Goal: Information Seeking & Learning: Learn about a topic

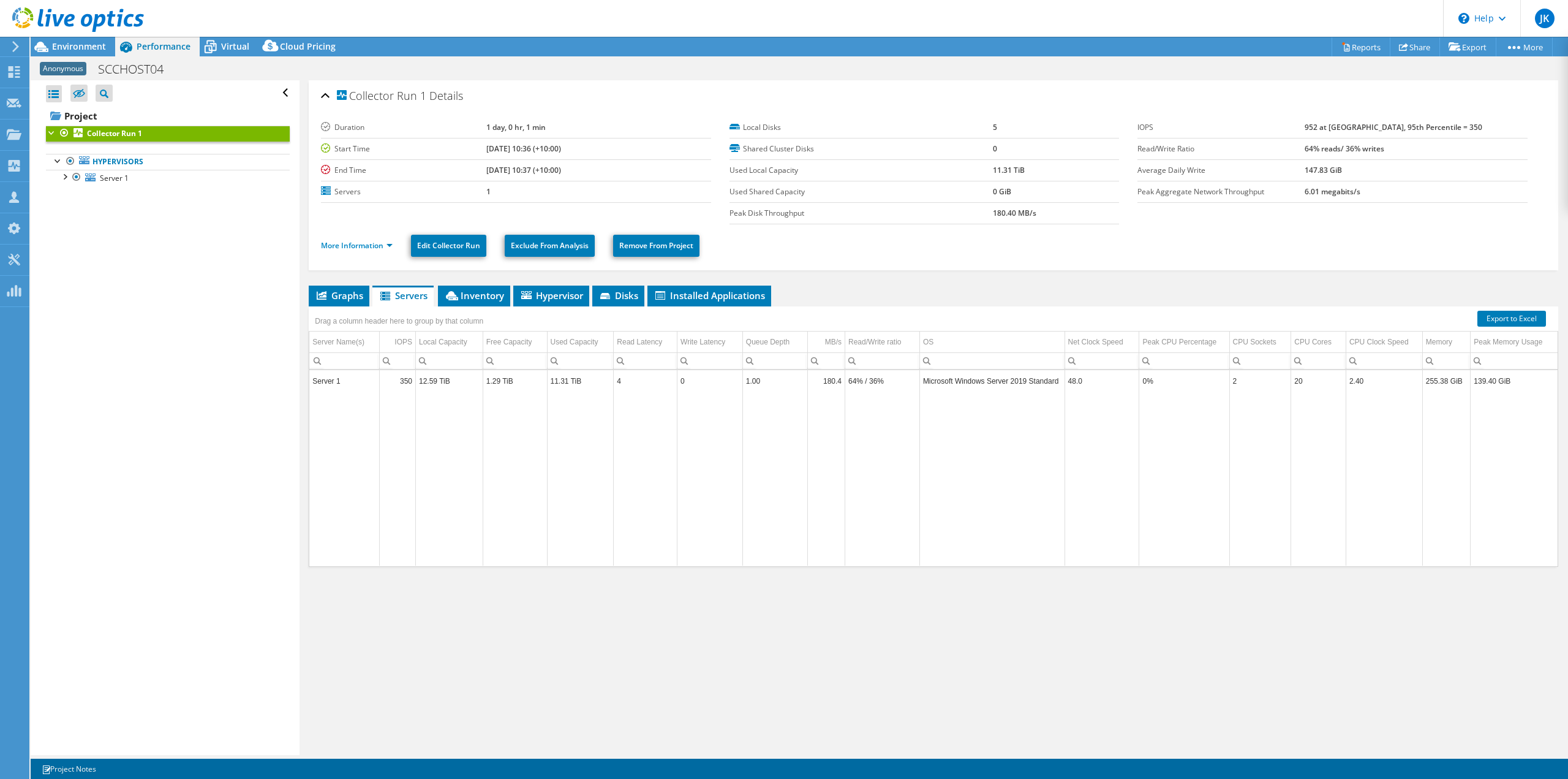
select select "USD"
drag, startPoint x: 0, startPoint y: 0, endPoint x: 66, endPoint y: 177, distance: 188.9
click at [66, 177] on div at bounding box center [64, 176] width 12 height 12
click at [235, 51] on span "Virtual" at bounding box center [235, 46] width 28 height 12
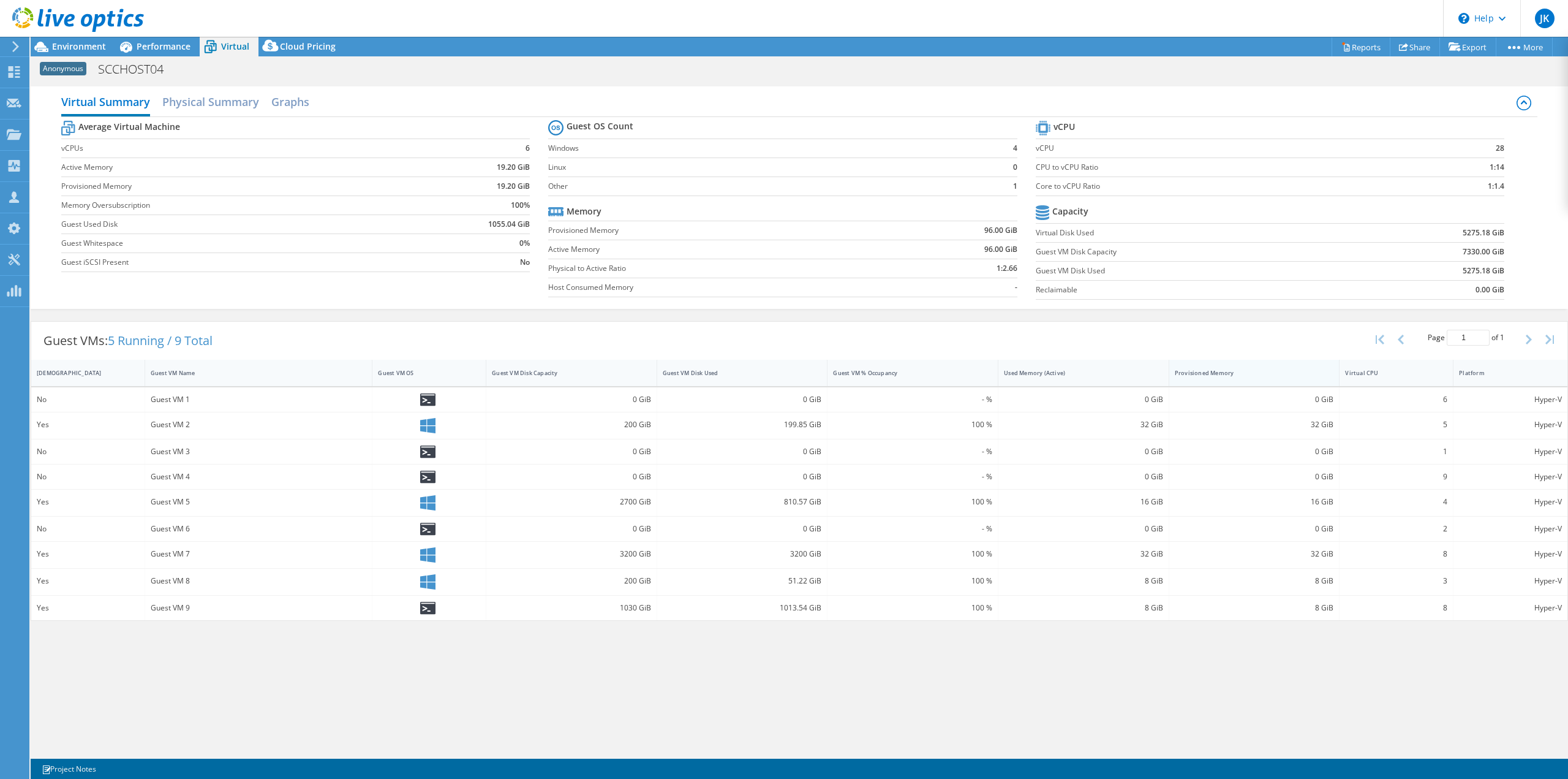
click at [1221, 371] on div "Provisioned Memory" at bounding box center [1247, 373] width 145 height 8
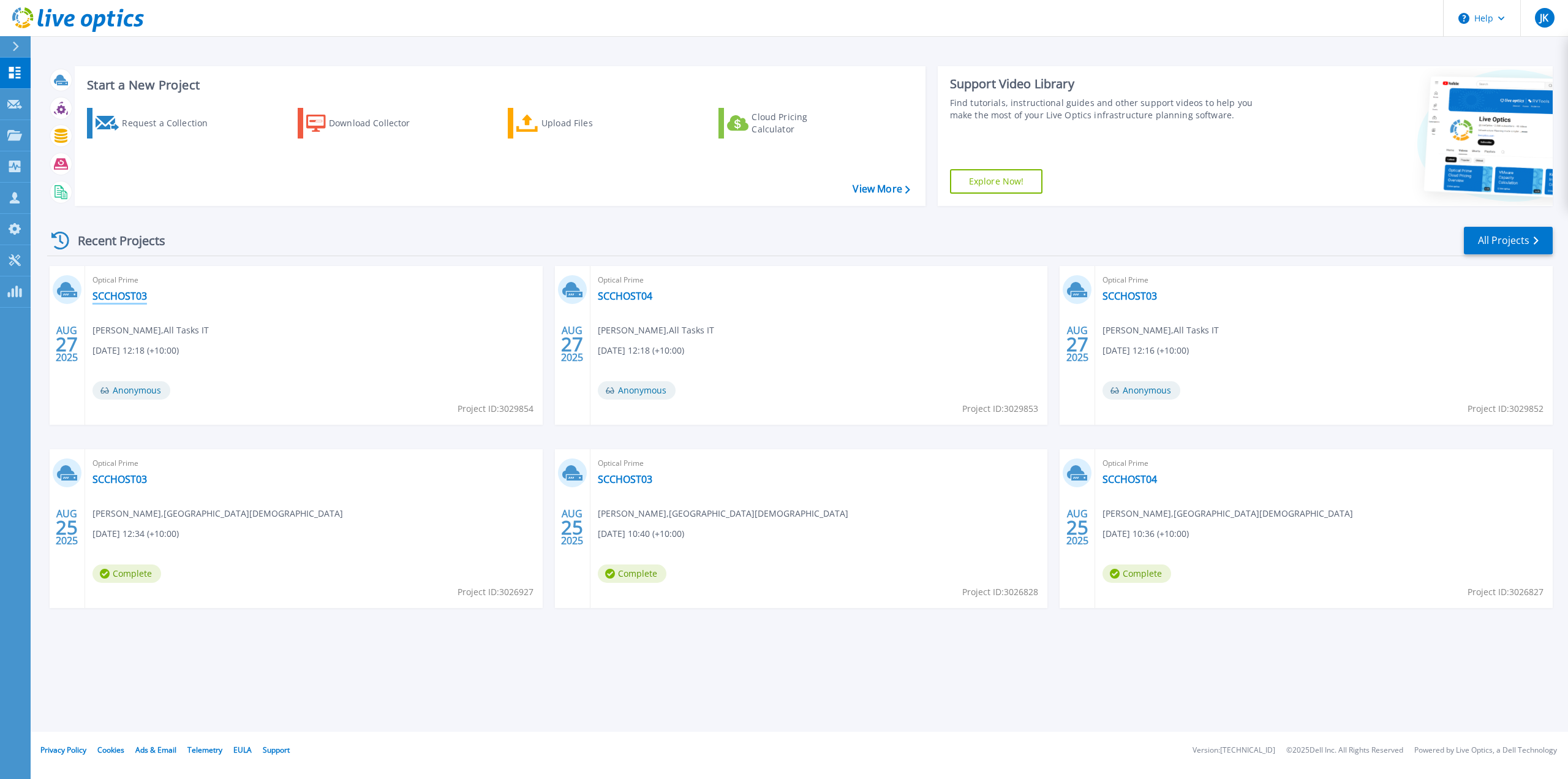
click at [127, 295] on link "SCCHOST03" at bounding box center [119, 296] width 54 height 12
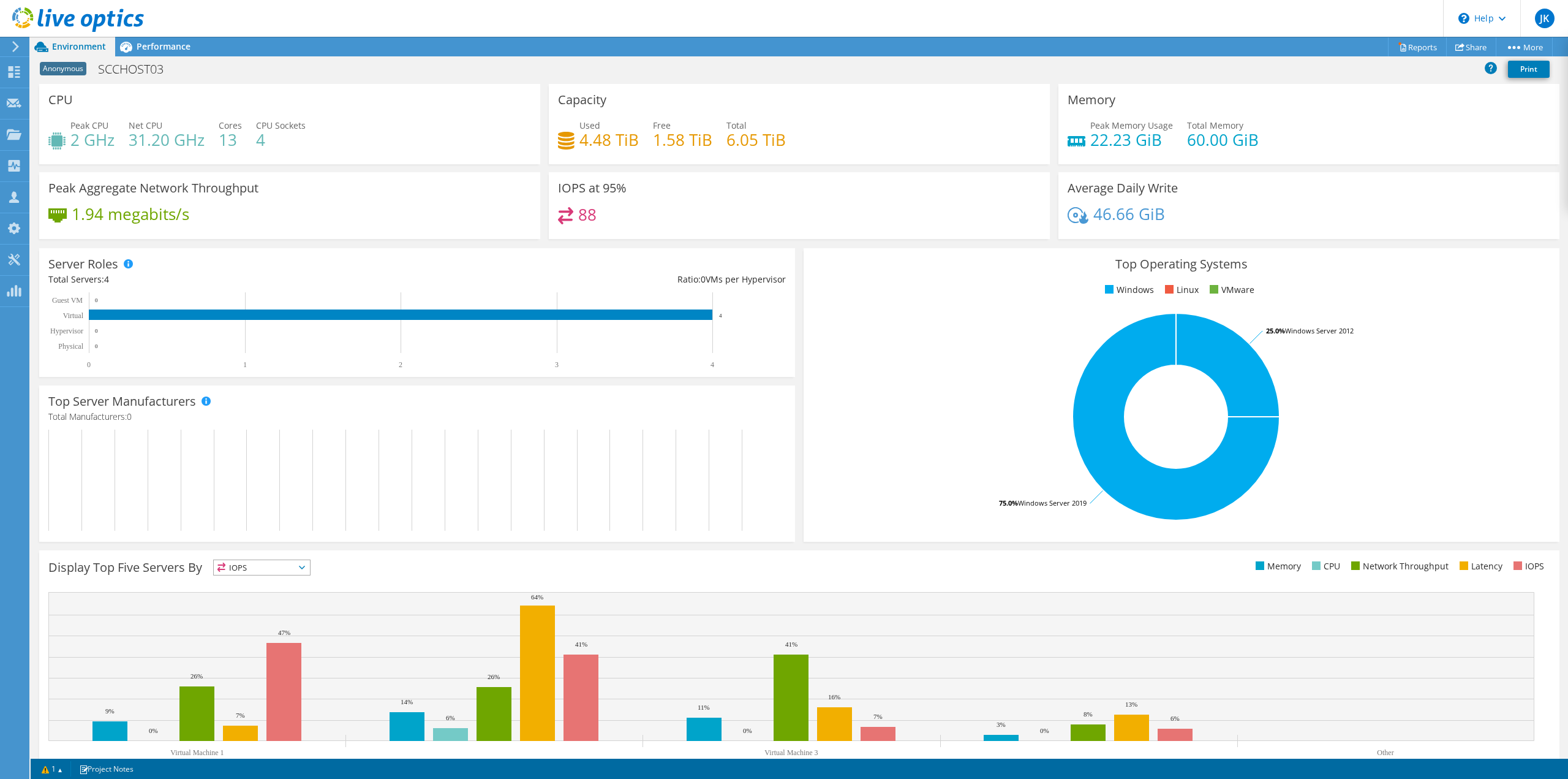
scroll to position [59, 0]
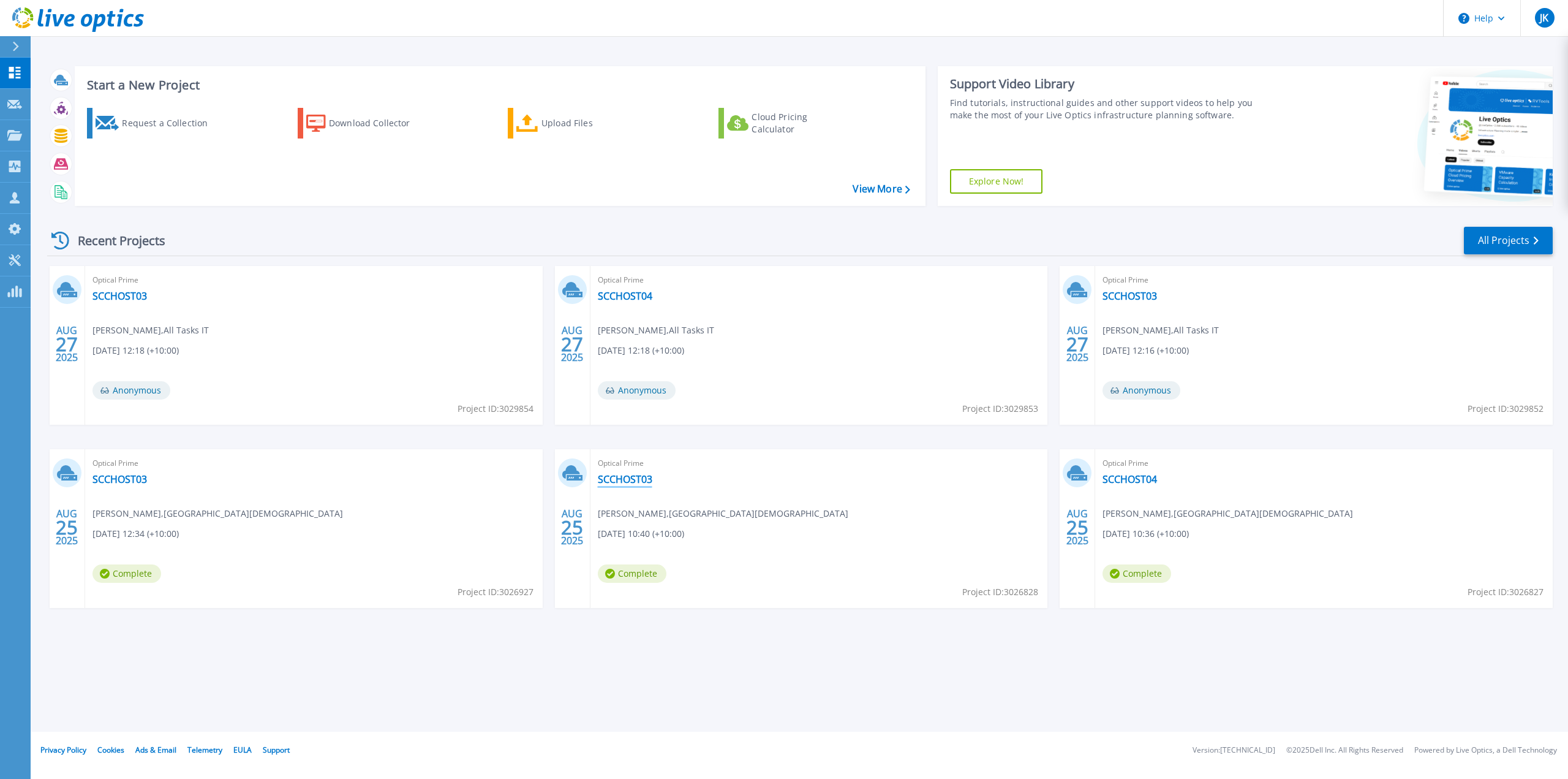
click at [639, 479] on link "SCCHOST03" at bounding box center [625, 480] width 54 height 12
click at [127, 475] on link "SCCHOST03" at bounding box center [119, 480] width 54 height 12
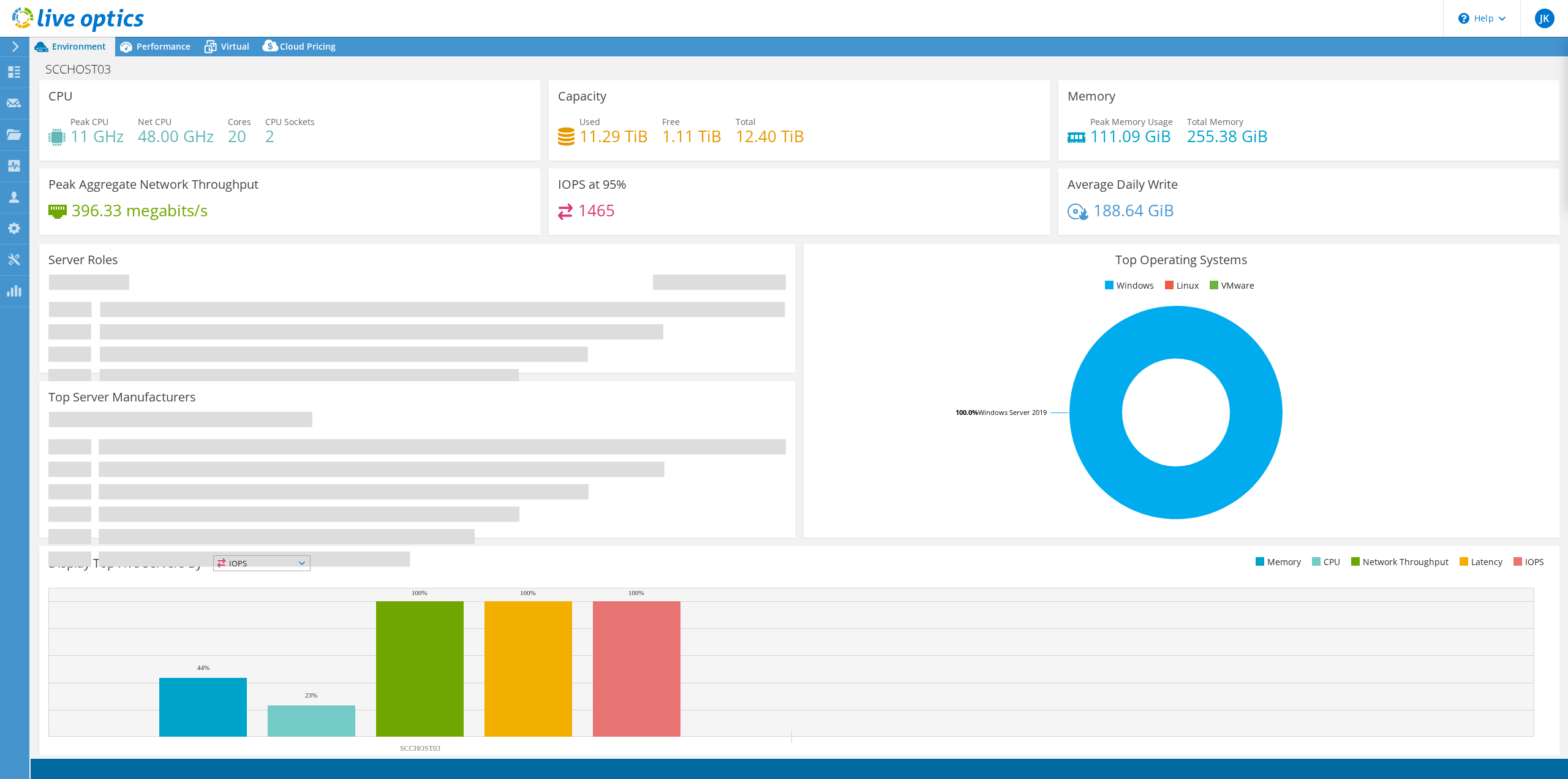
select select "USD"
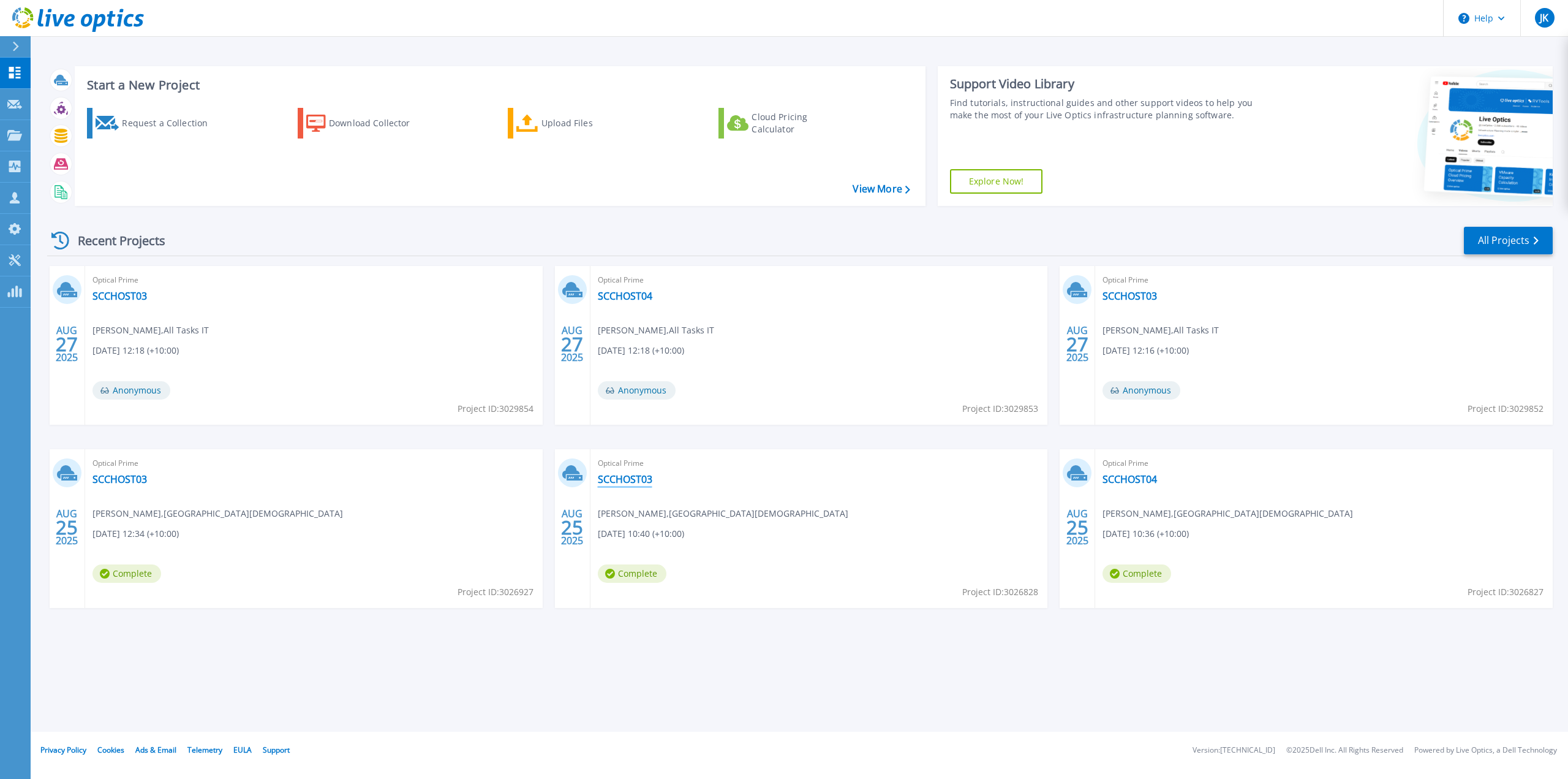
click at [642, 478] on link "SCCHOST03" at bounding box center [625, 480] width 54 height 12
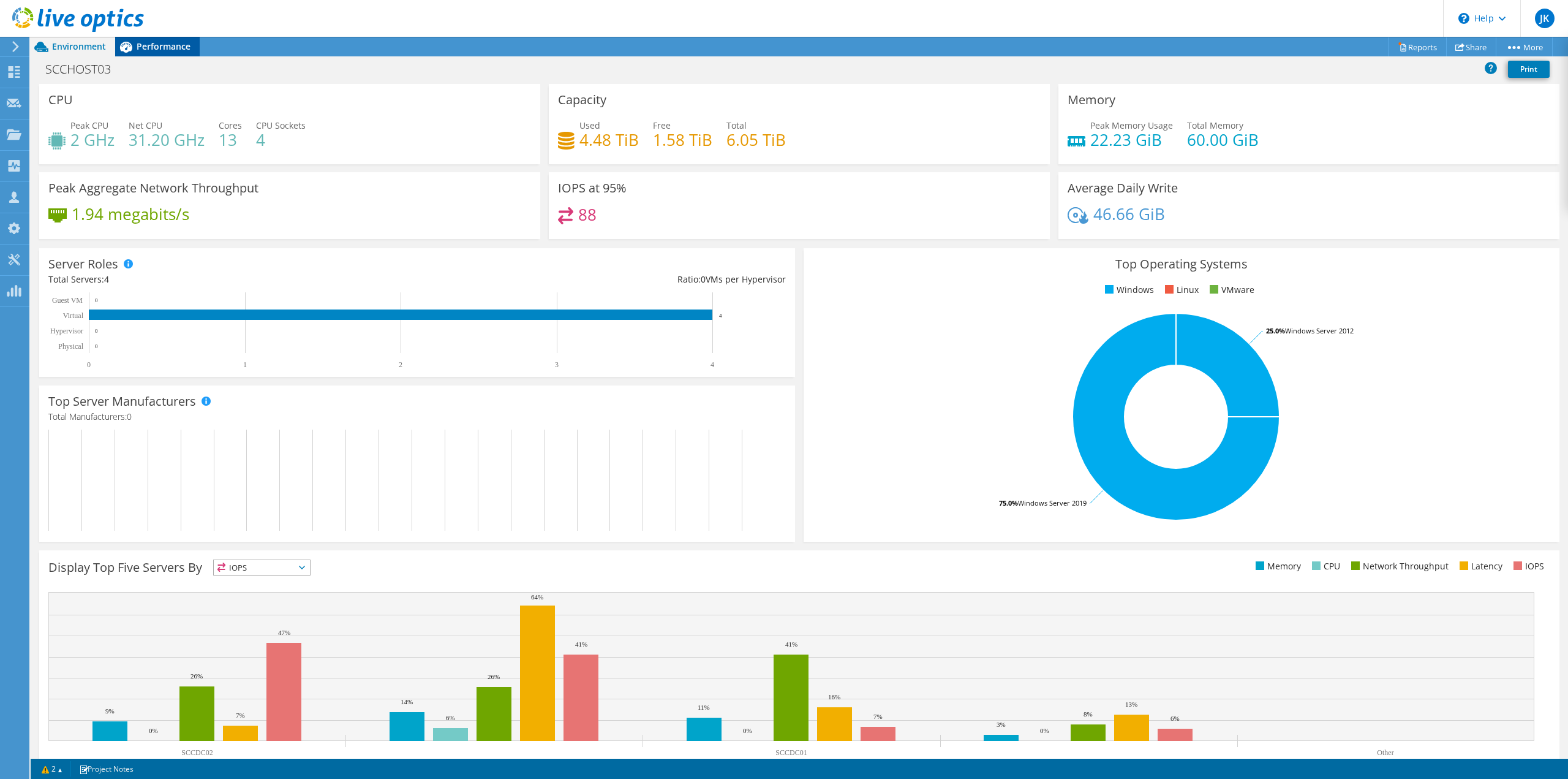
click at [159, 52] on span "Performance" at bounding box center [163, 46] width 54 height 12
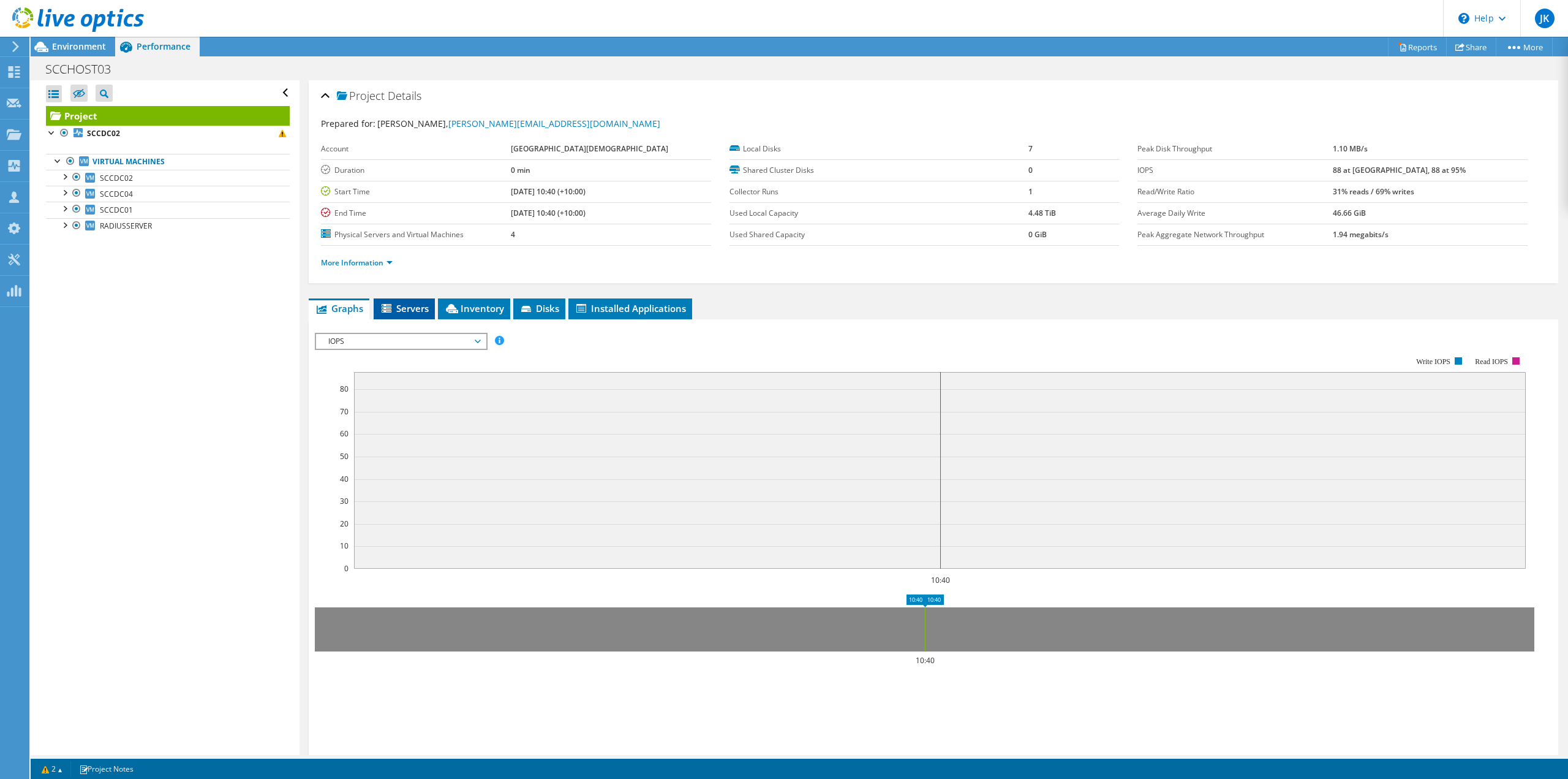
click at [421, 304] on span "Servers" at bounding box center [404, 308] width 49 height 12
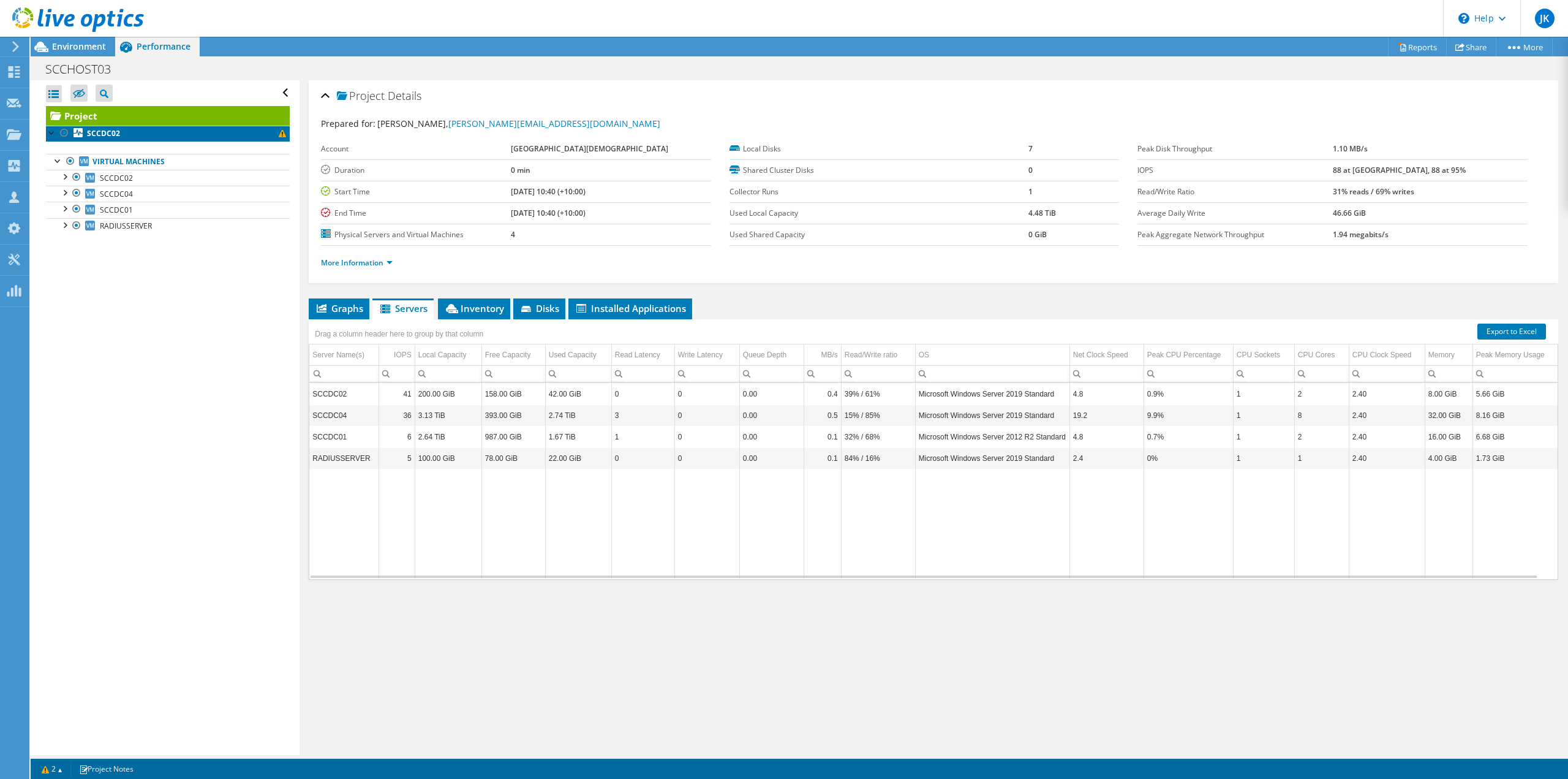
click at [143, 134] on link "SCCDC02" at bounding box center [168, 133] width 244 height 16
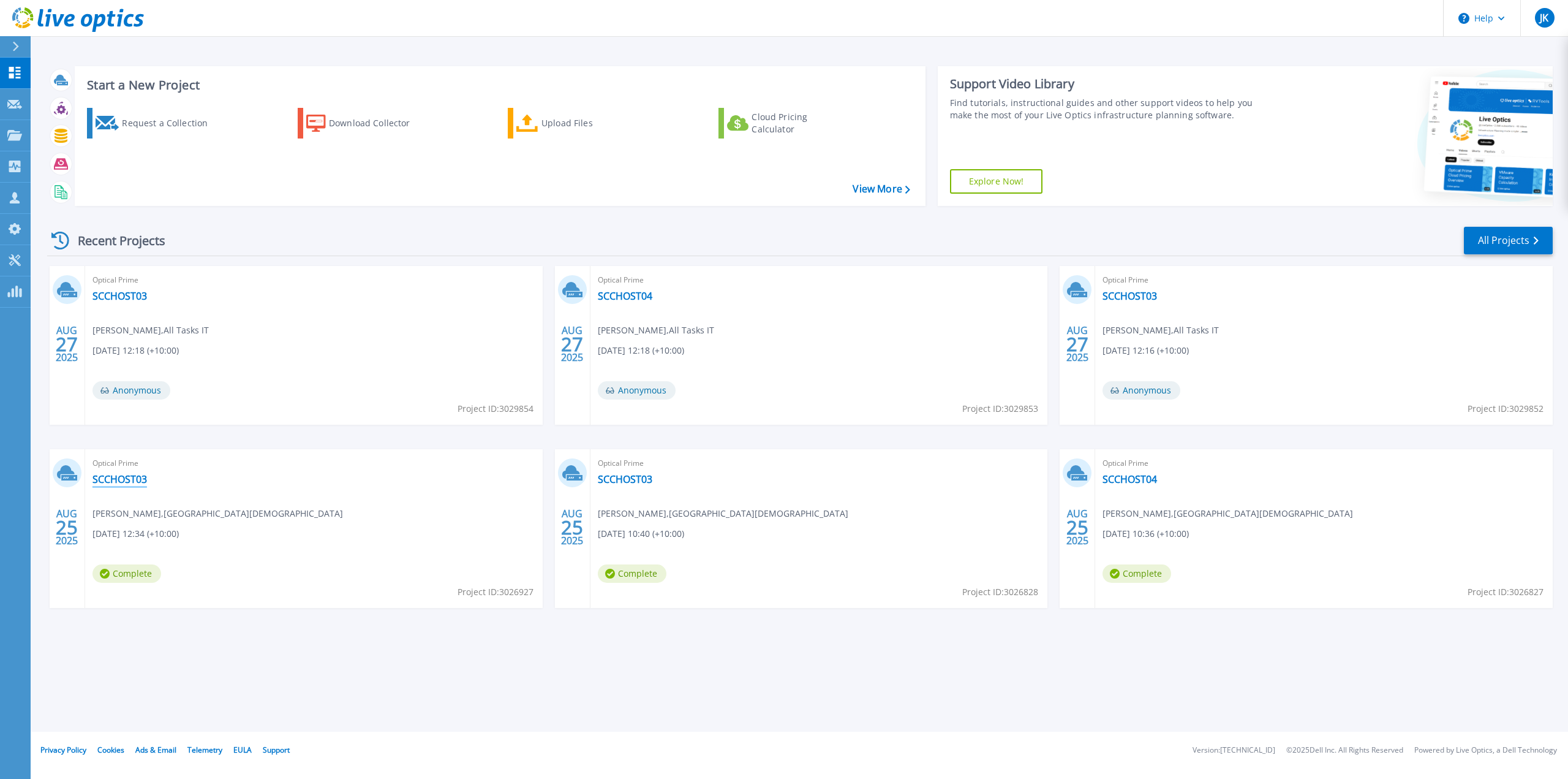
click at [129, 483] on link "SCCHOST03" at bounding box center [119, 480] width 54 height 12
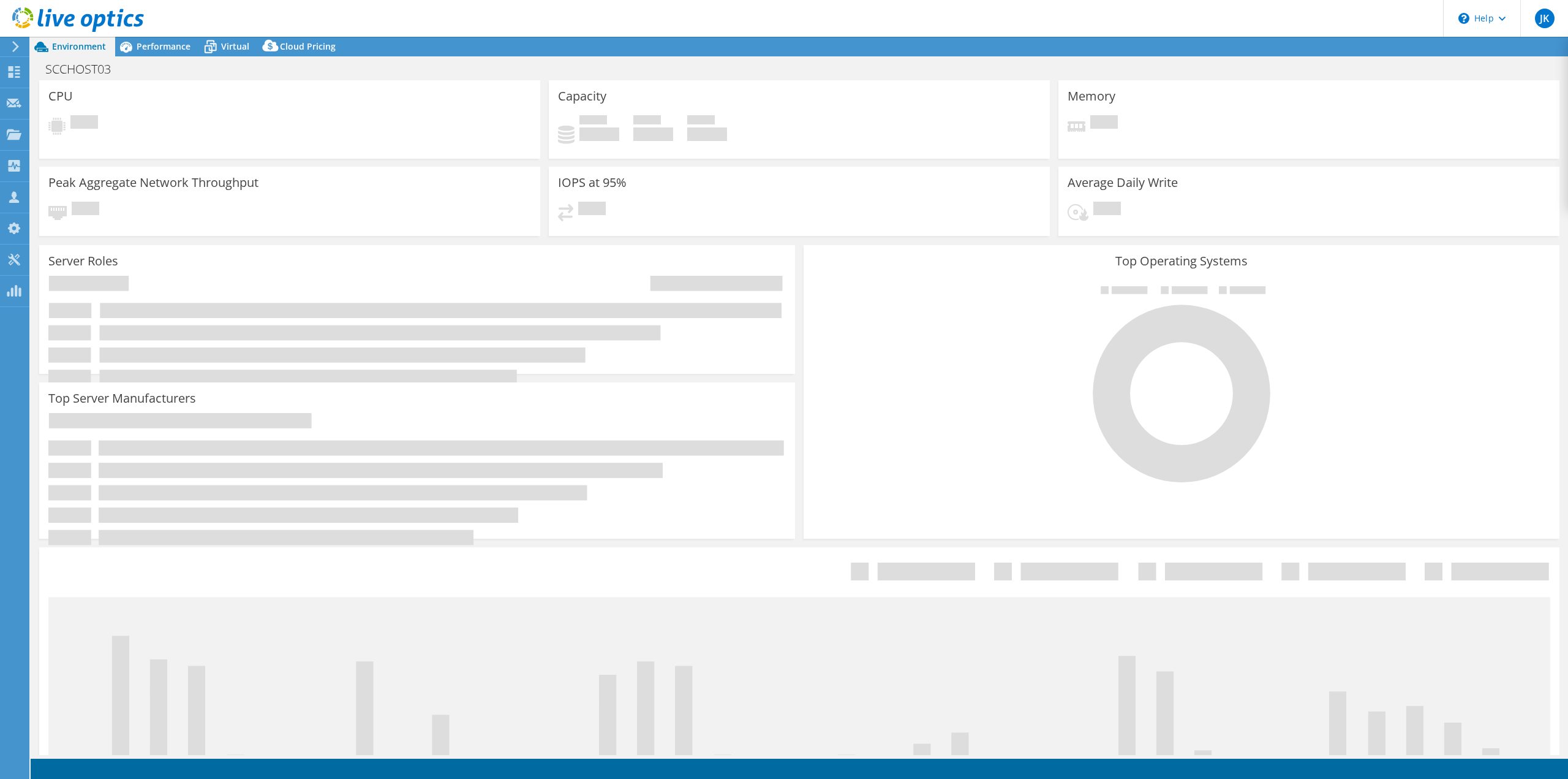
select select "USD"
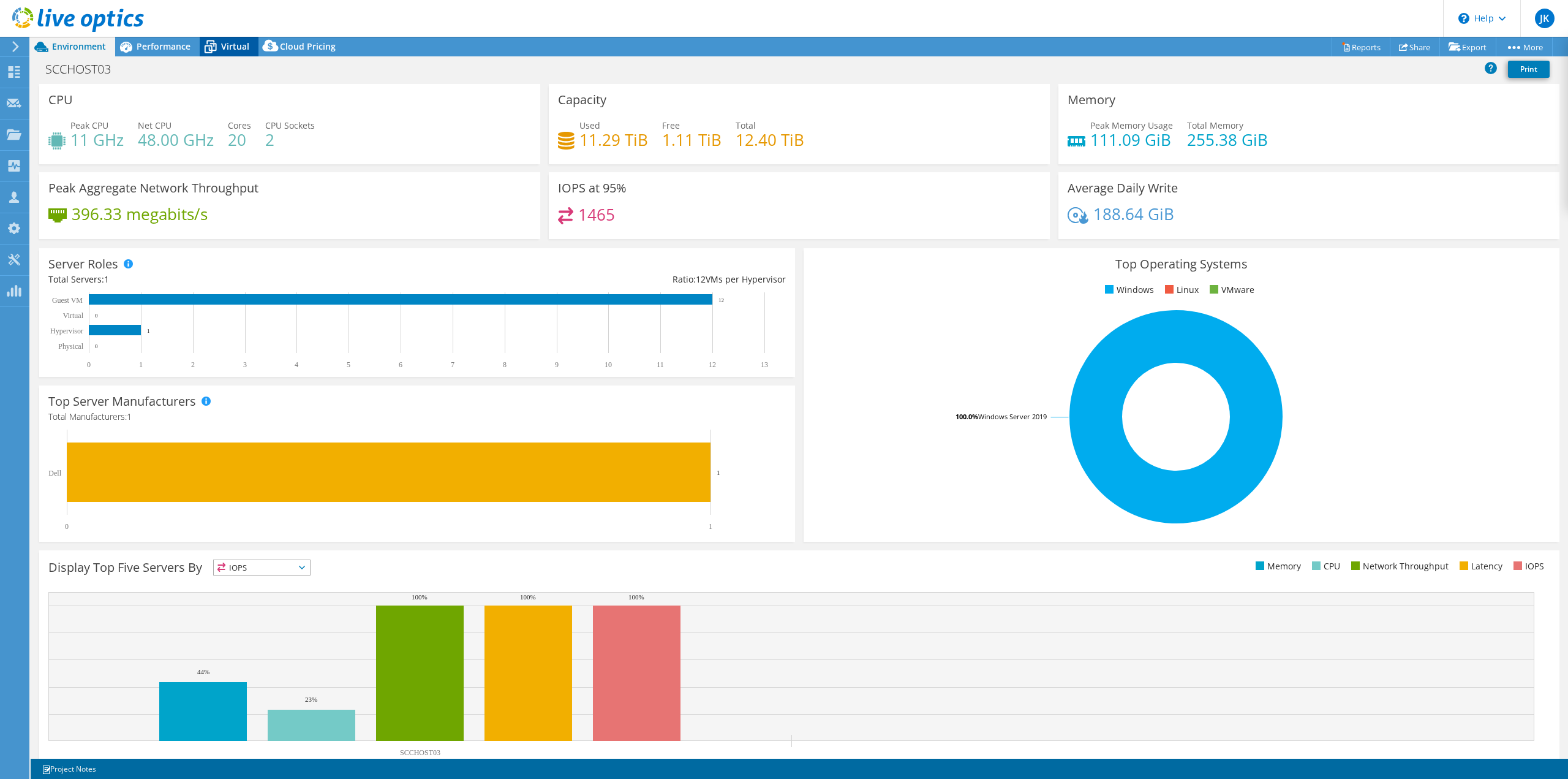
click at [234, 48] on span "Virtual" at bounding box center [235, 46] width 28 height 12
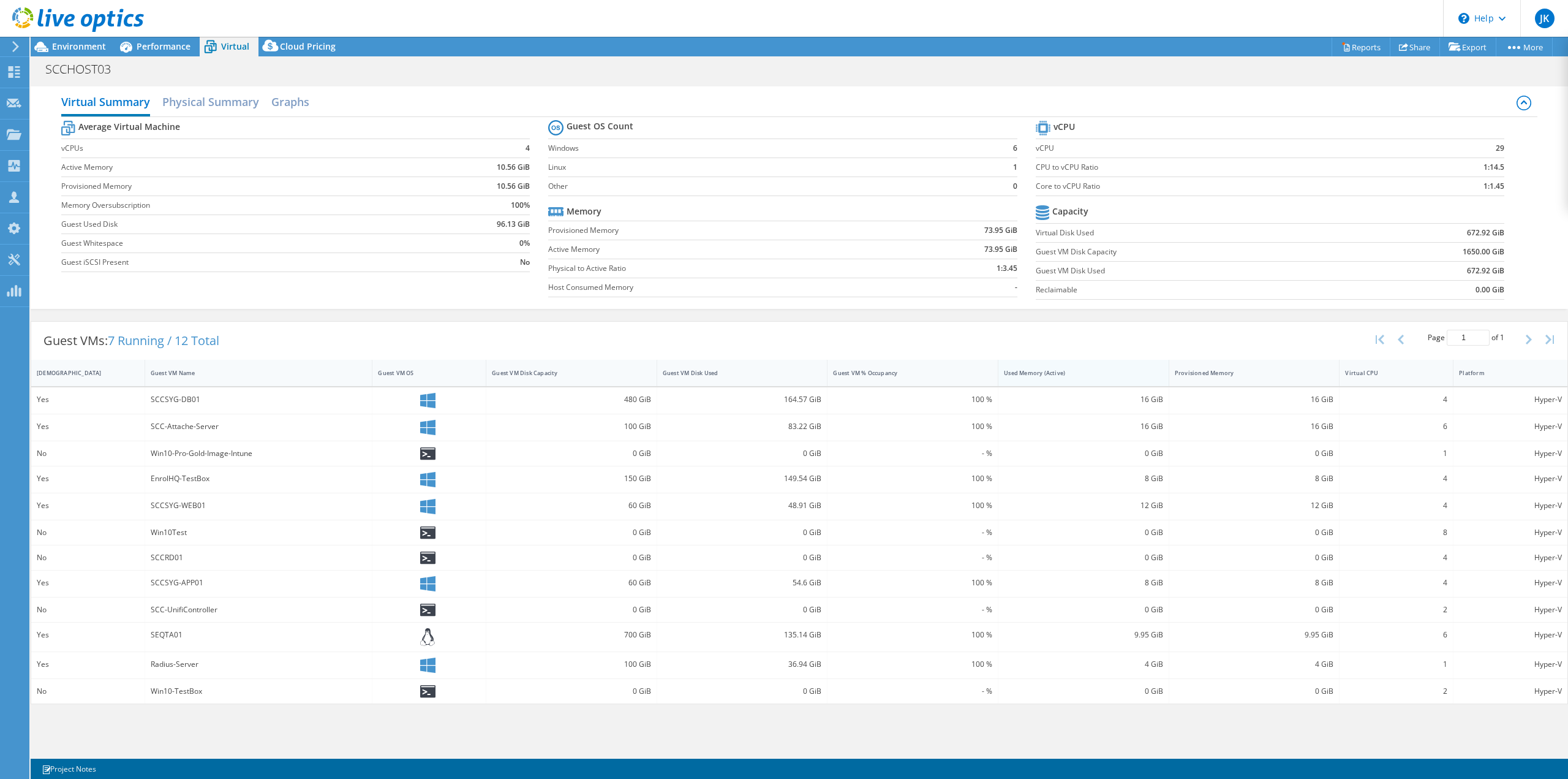
click at [1089, 379] on div "Used Memory (Active)" at bounding box center [1076, 373] width 156 height 19
click at [1153, 564] on div "4 GiB" at bounding box center [1083, 563] width 159 height 14
click at [298, 105] on h2 "Graphs" at bounding box center [290, 103] width 38 height 27
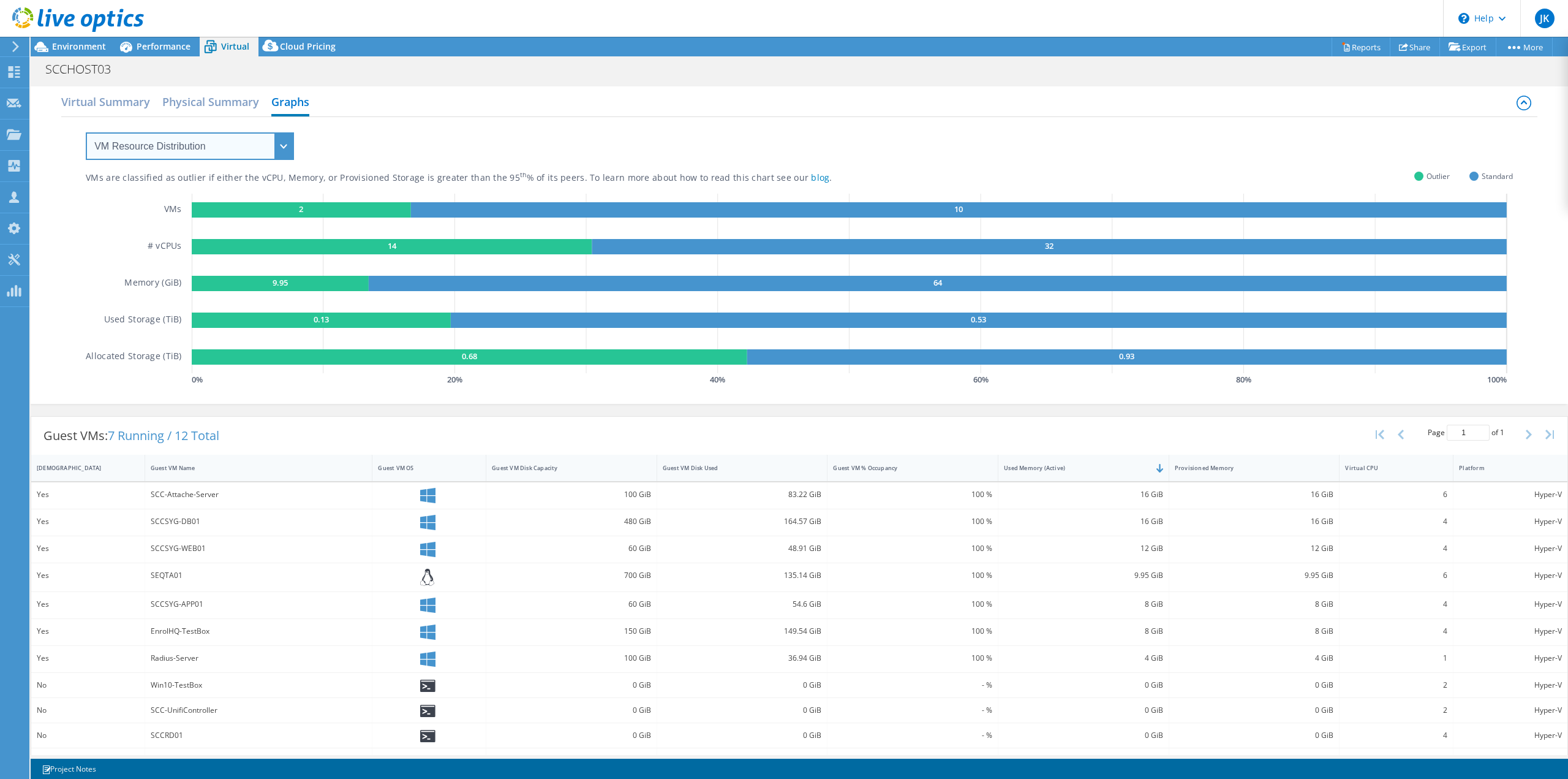
click at [244, 156] on select "VM Resource Distribution Provisioning Contrast Over Provisioning" at bounding box center [190, 146] width 208 height 28
click at [205, 97] on h2 "Physical Summary" at bounding box center [210, 103] width 97 height 27
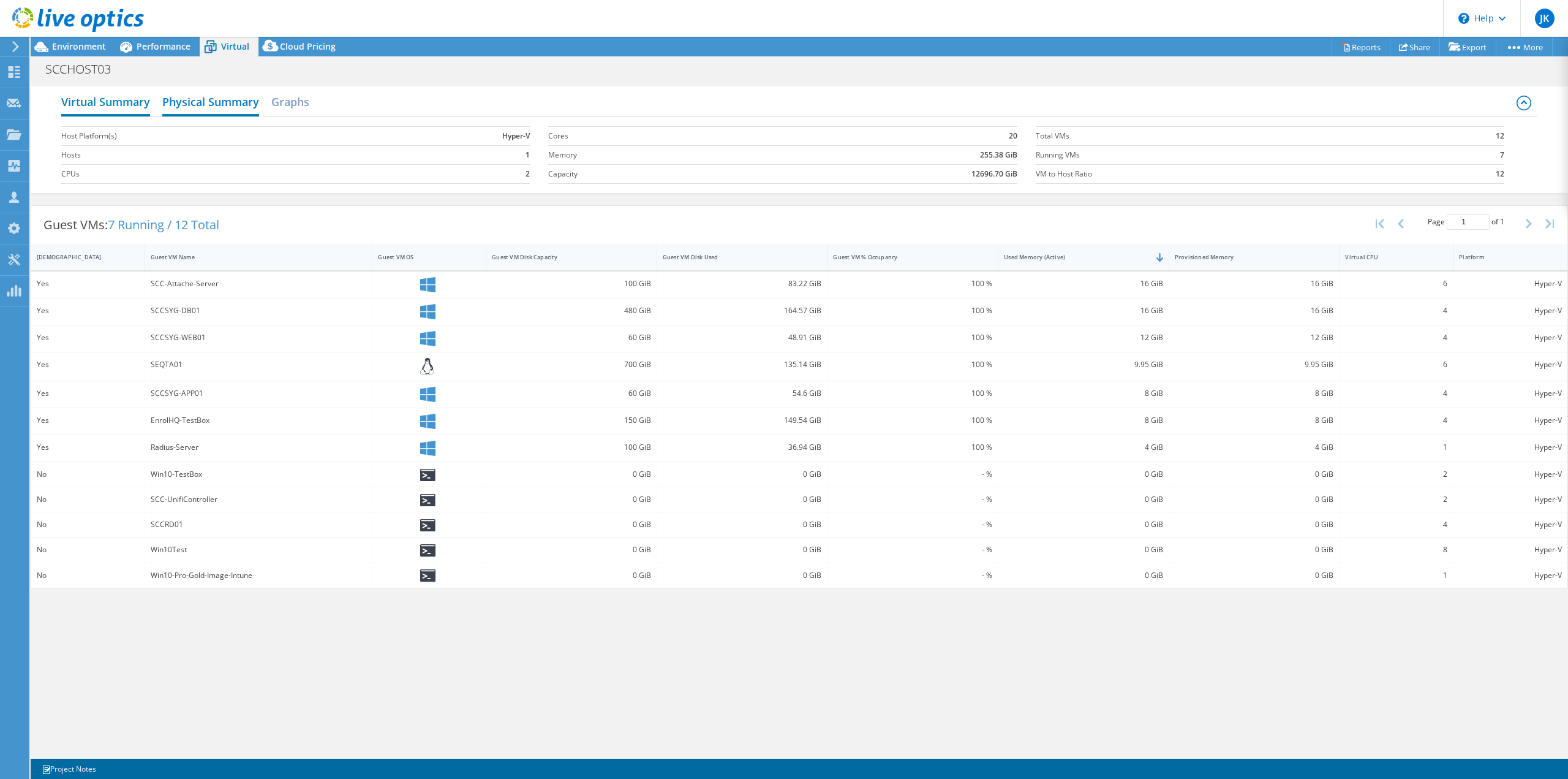
click at [133, 102] on h2 "Virtual Summary" at bounding box center [106, 103] width 89 height 27
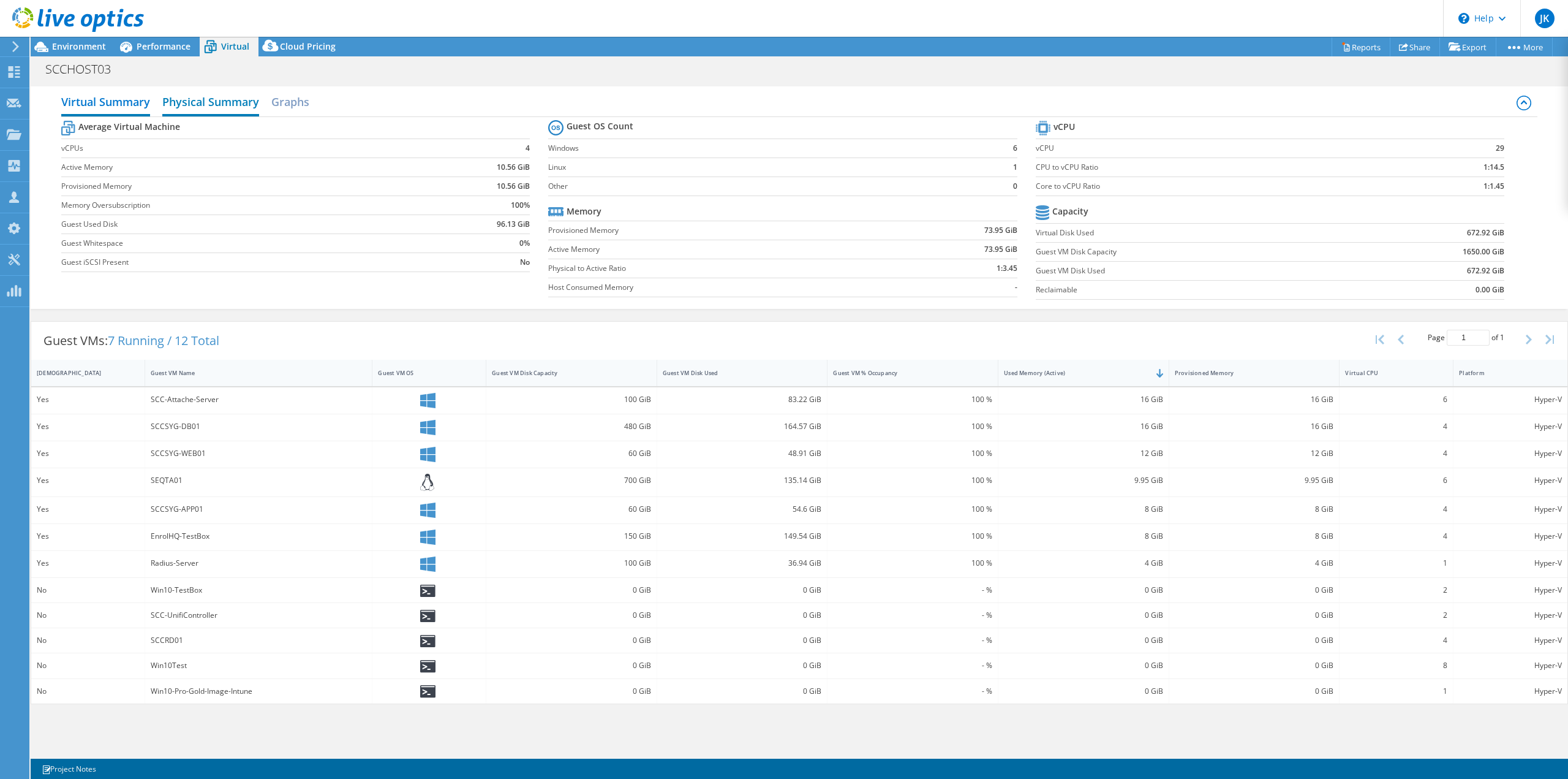
click at [224, 101] on h2 "Physical Summary" at bounding box center [210, 103] width 97 height 27
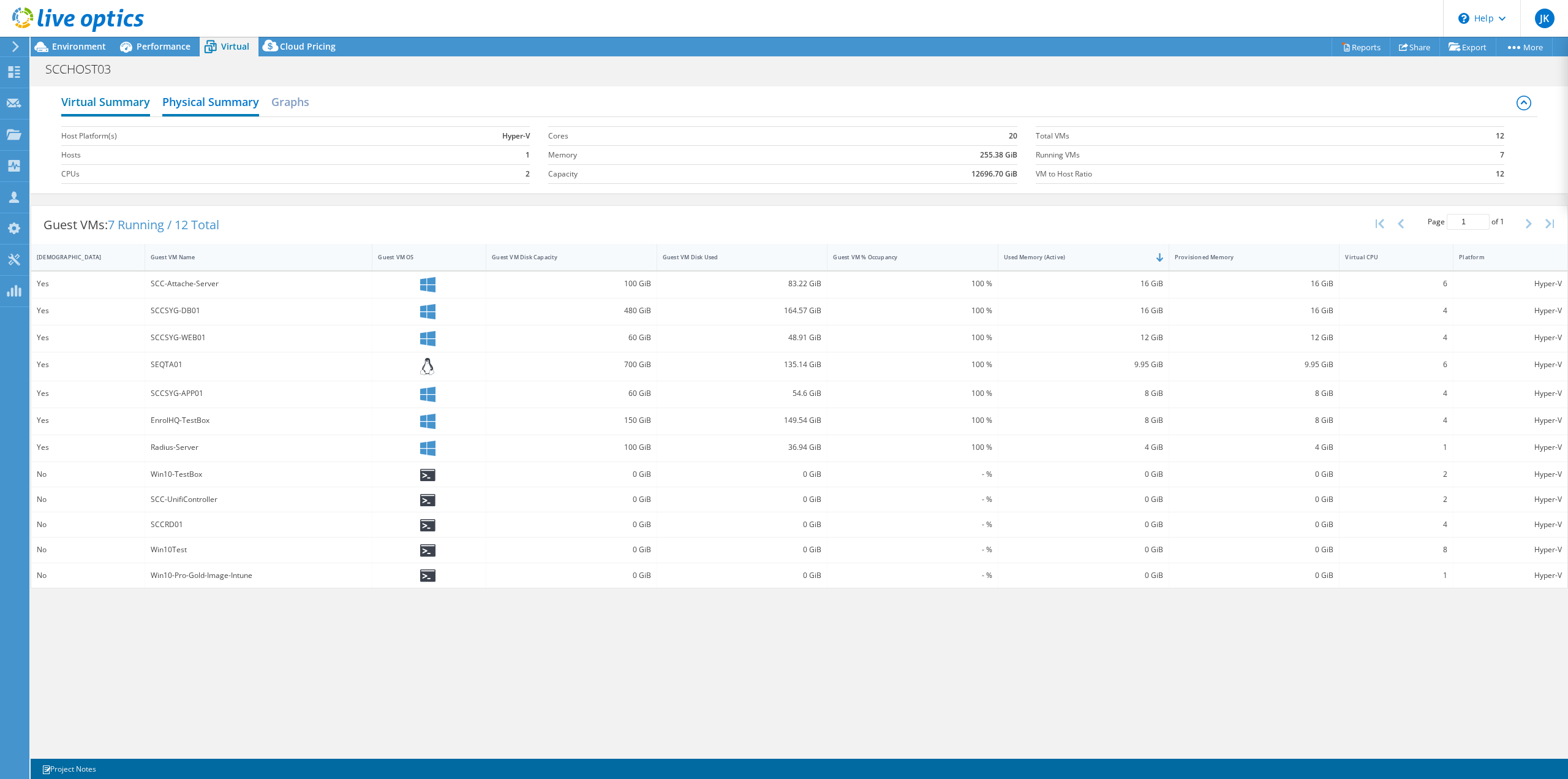
click at [127, 101] on h2 "Virtual Summary" at bounding box center [106, 103] width 89 height 27
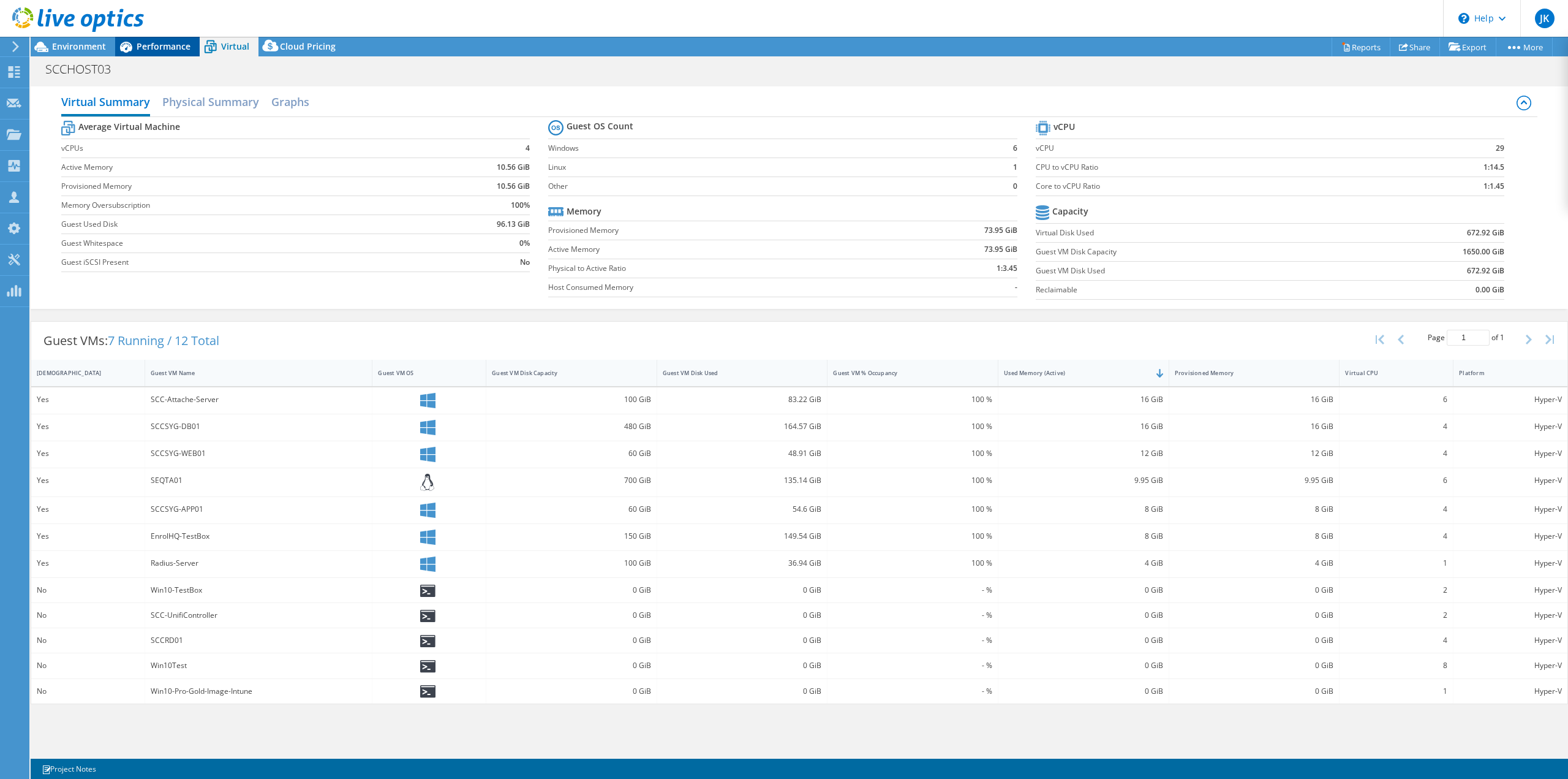
click at [152, 41] on span "Performance" at bounding box center [163, 46] width 54 height 12
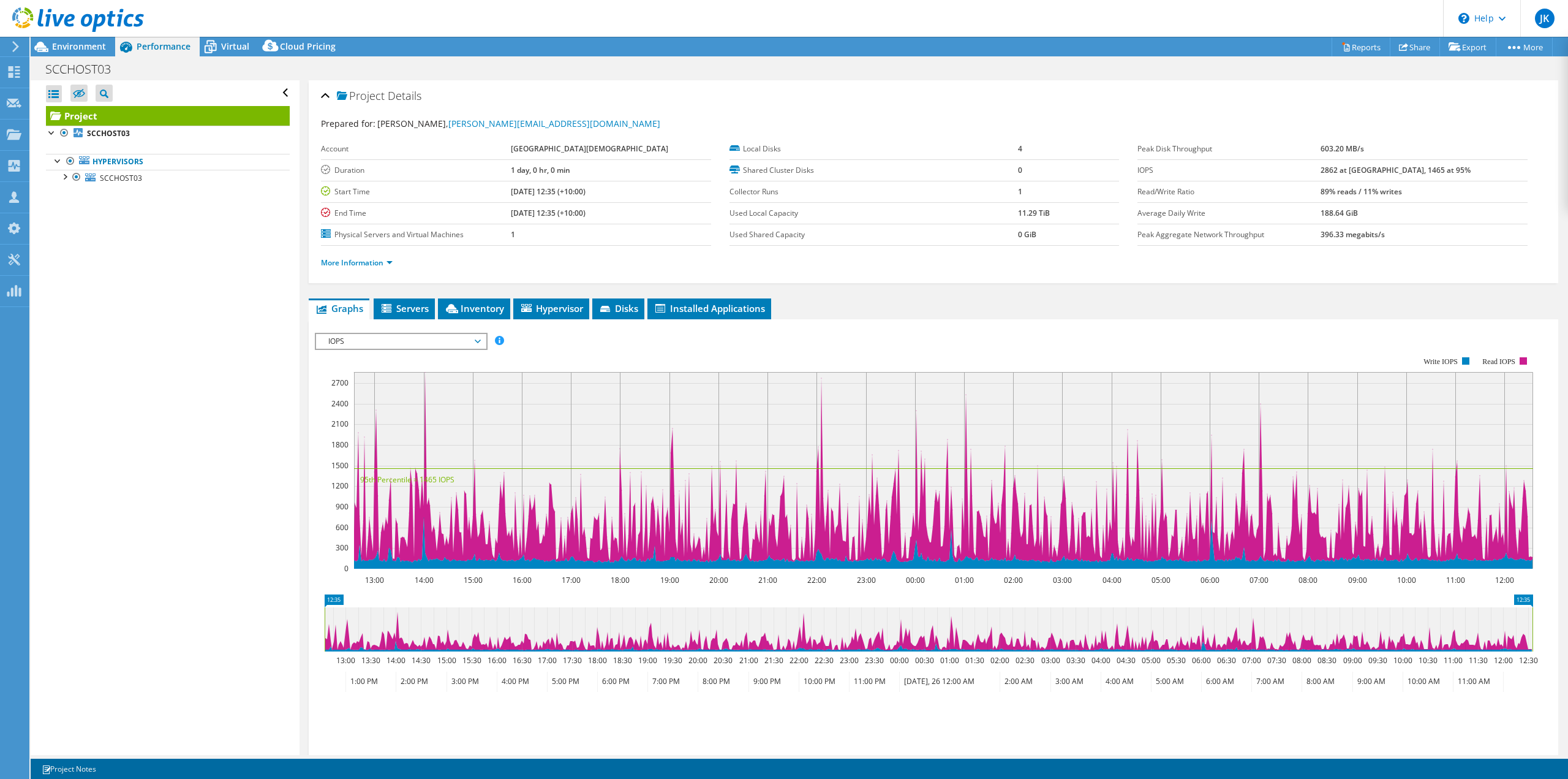
click at [441, 339] on span "IOPS" at bounding box center [401, 341] width 157 height 14
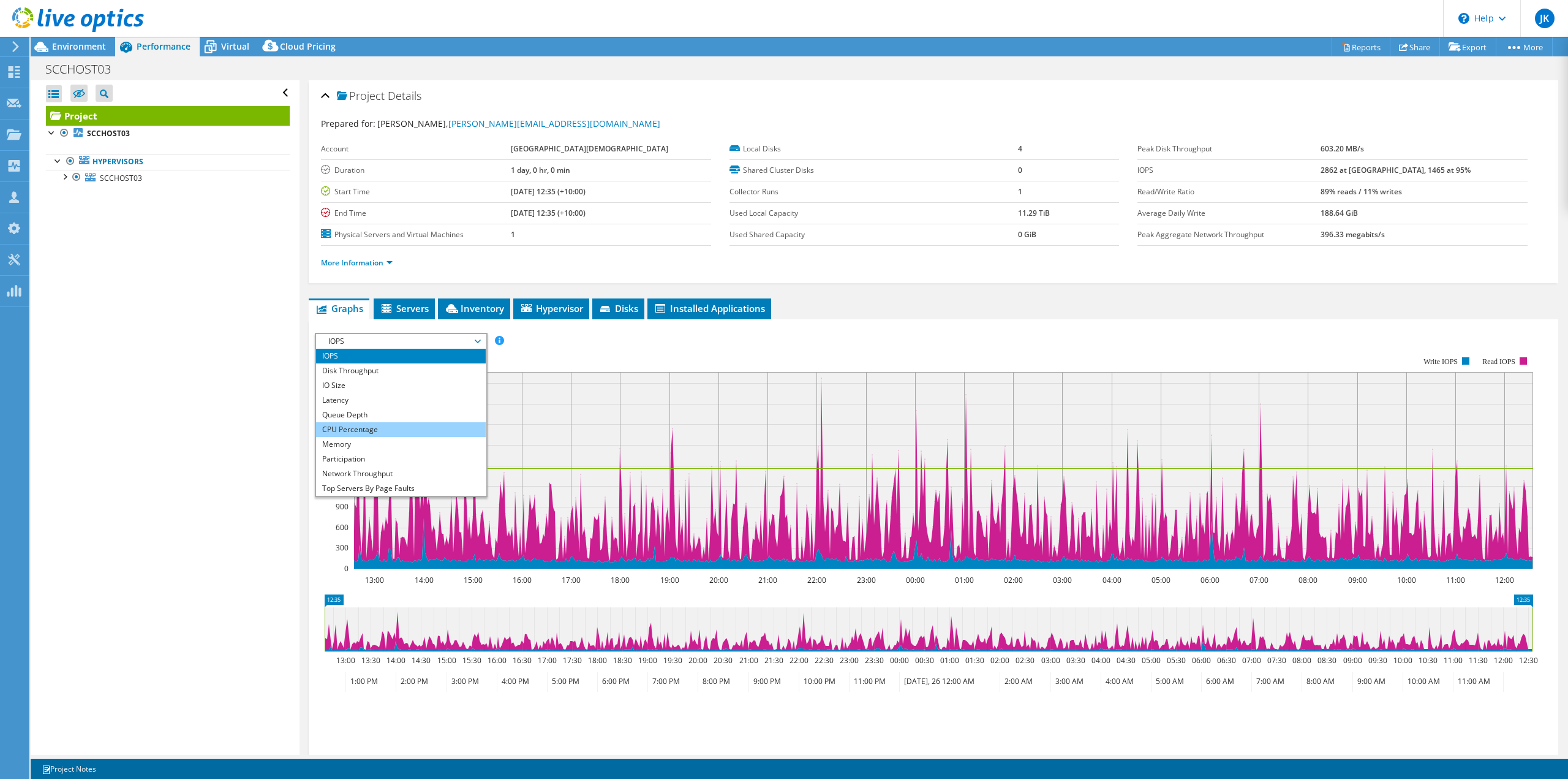
click at [396, 428] on li "CPU Percentage" at bounding box center [401, 429] width 170 height 14
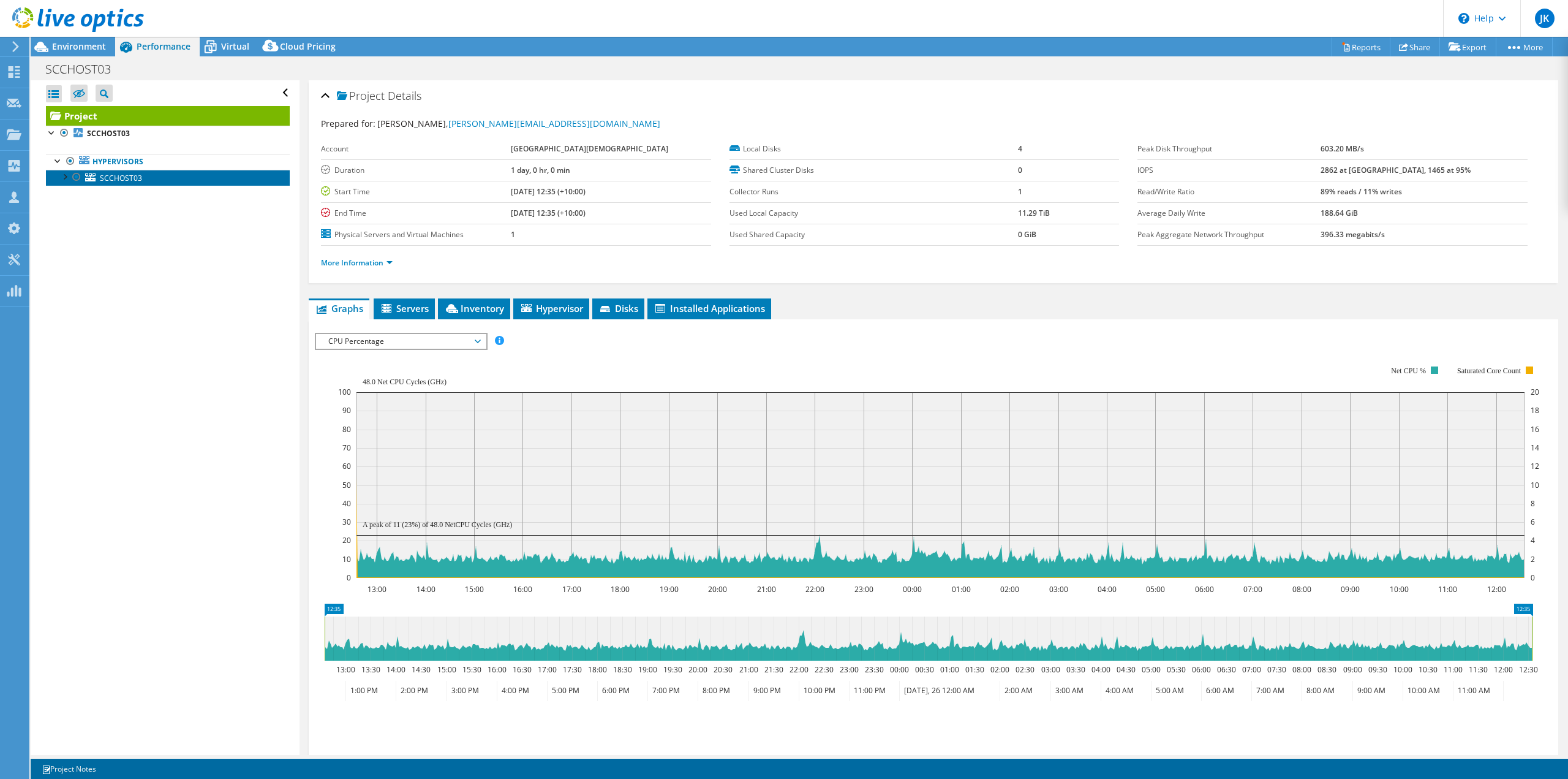
click at [139, 181] on span "SCCHOST03" at bounding box center [121, 177] width 42 height 10
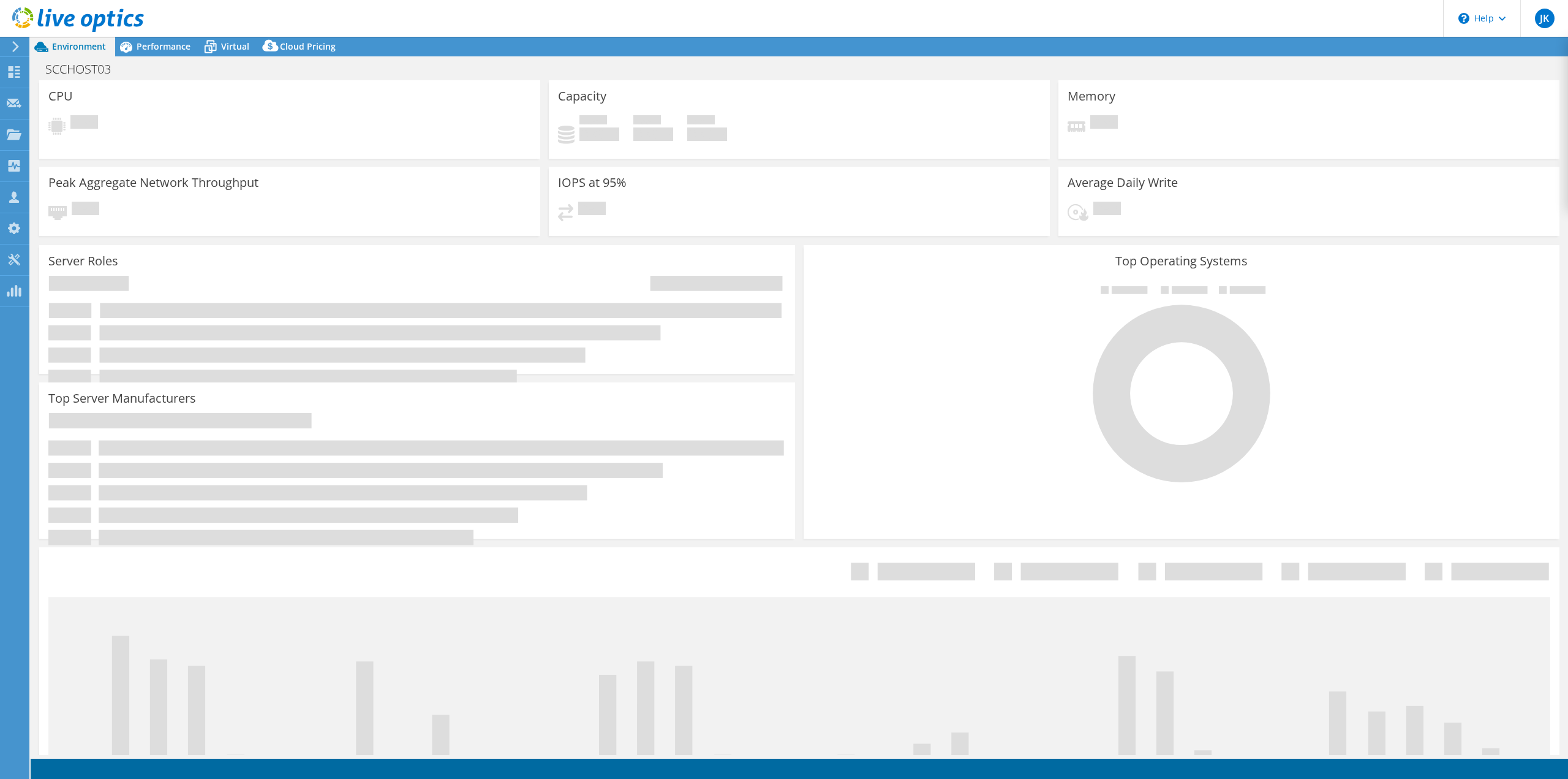
select select
select select "USD"
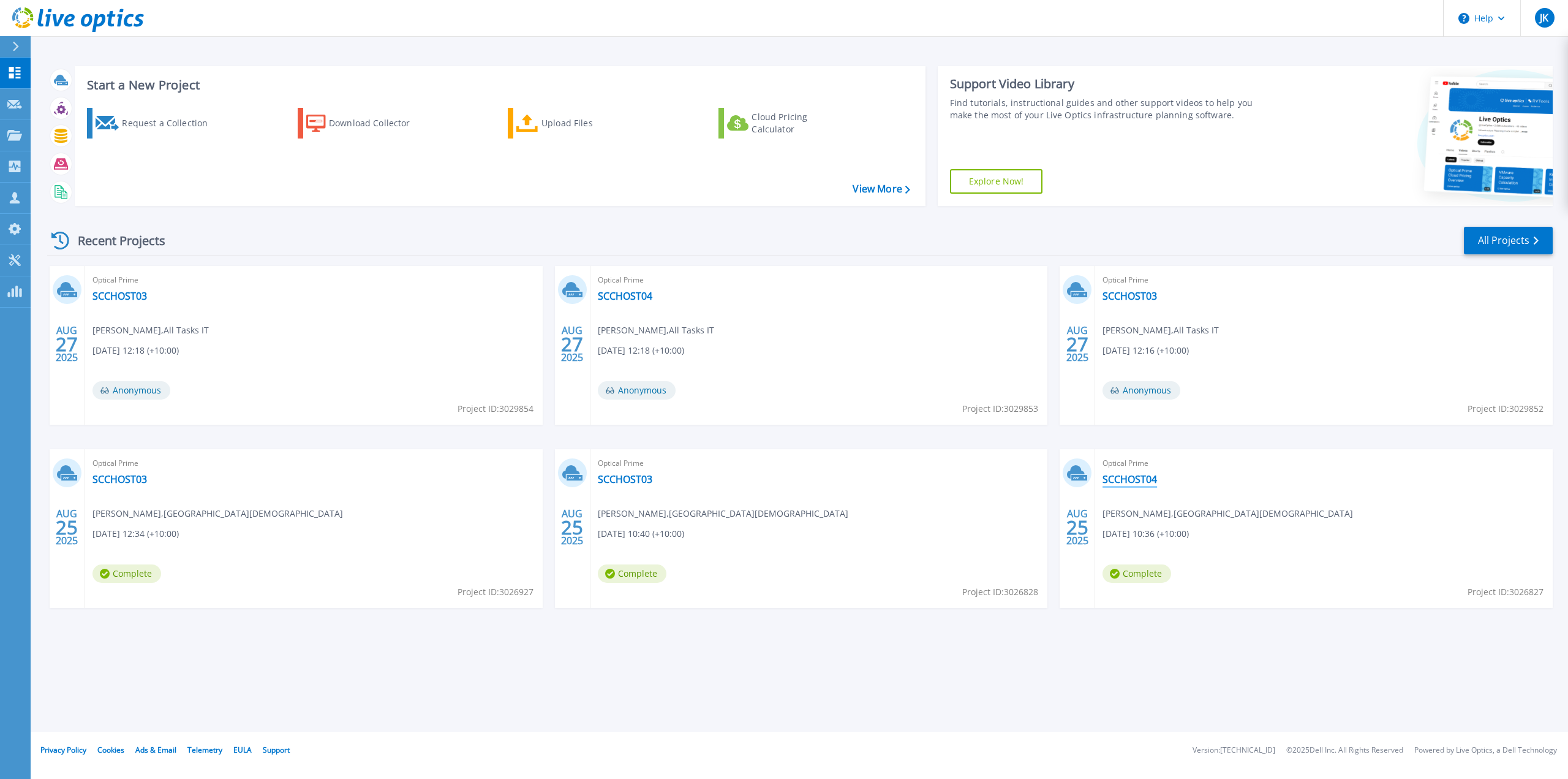
click at [1133, 477] on link "SCCHOST04" at bounding box center [1129, 480] width 54 height 12
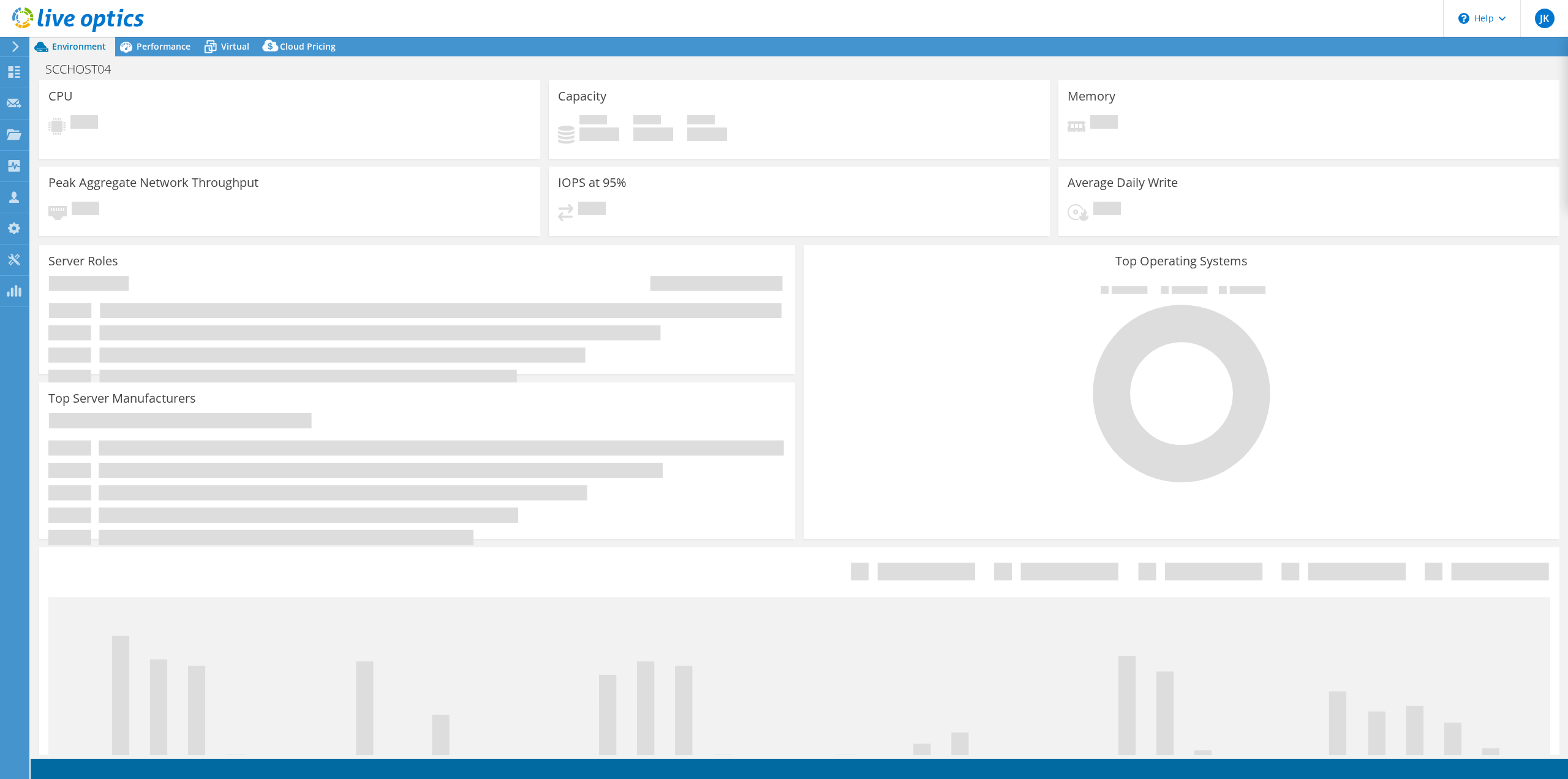
select select "USD"
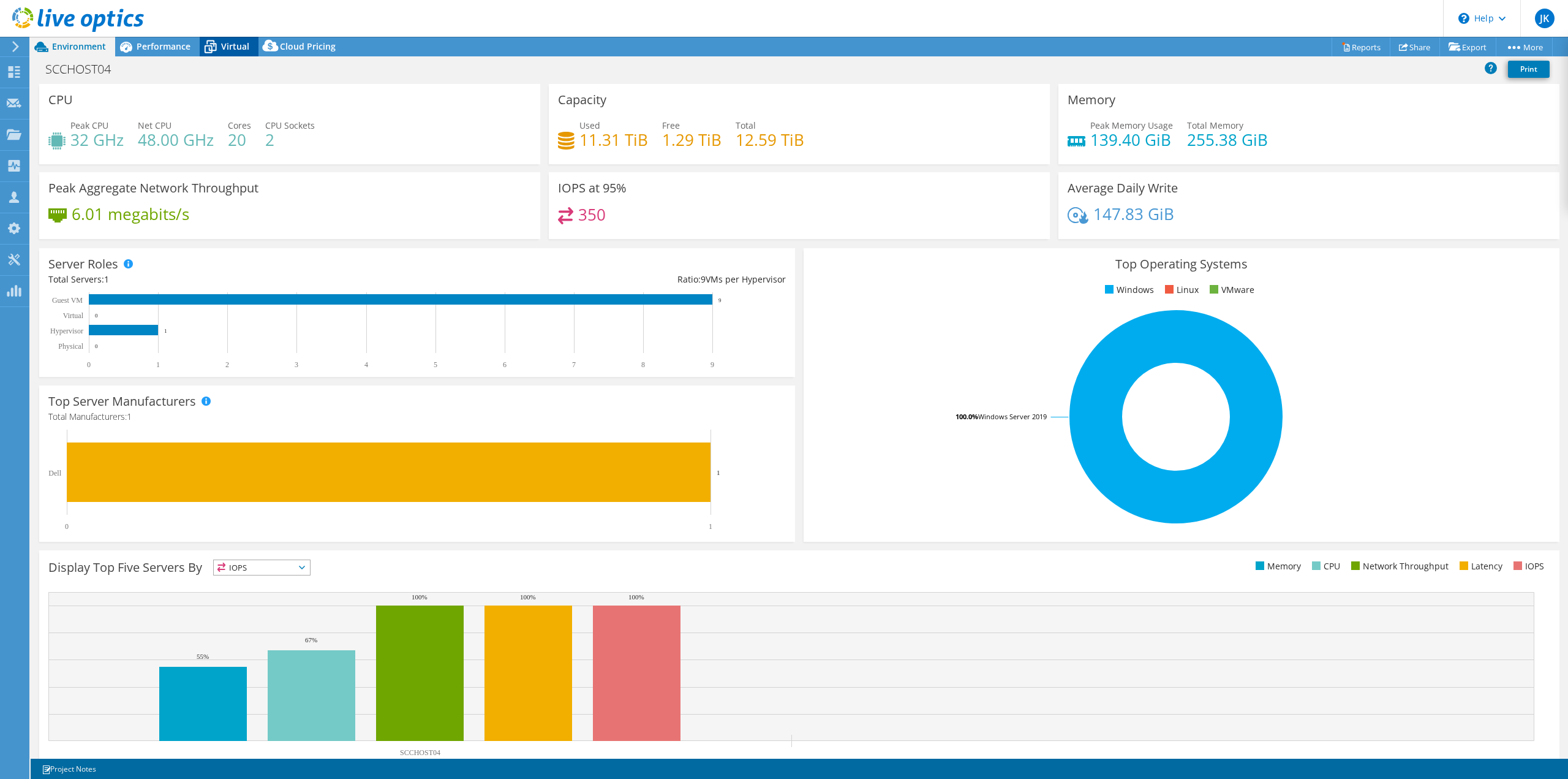
click at [215, 39] on icon at bounding box center [210, 46] width 21 height 21
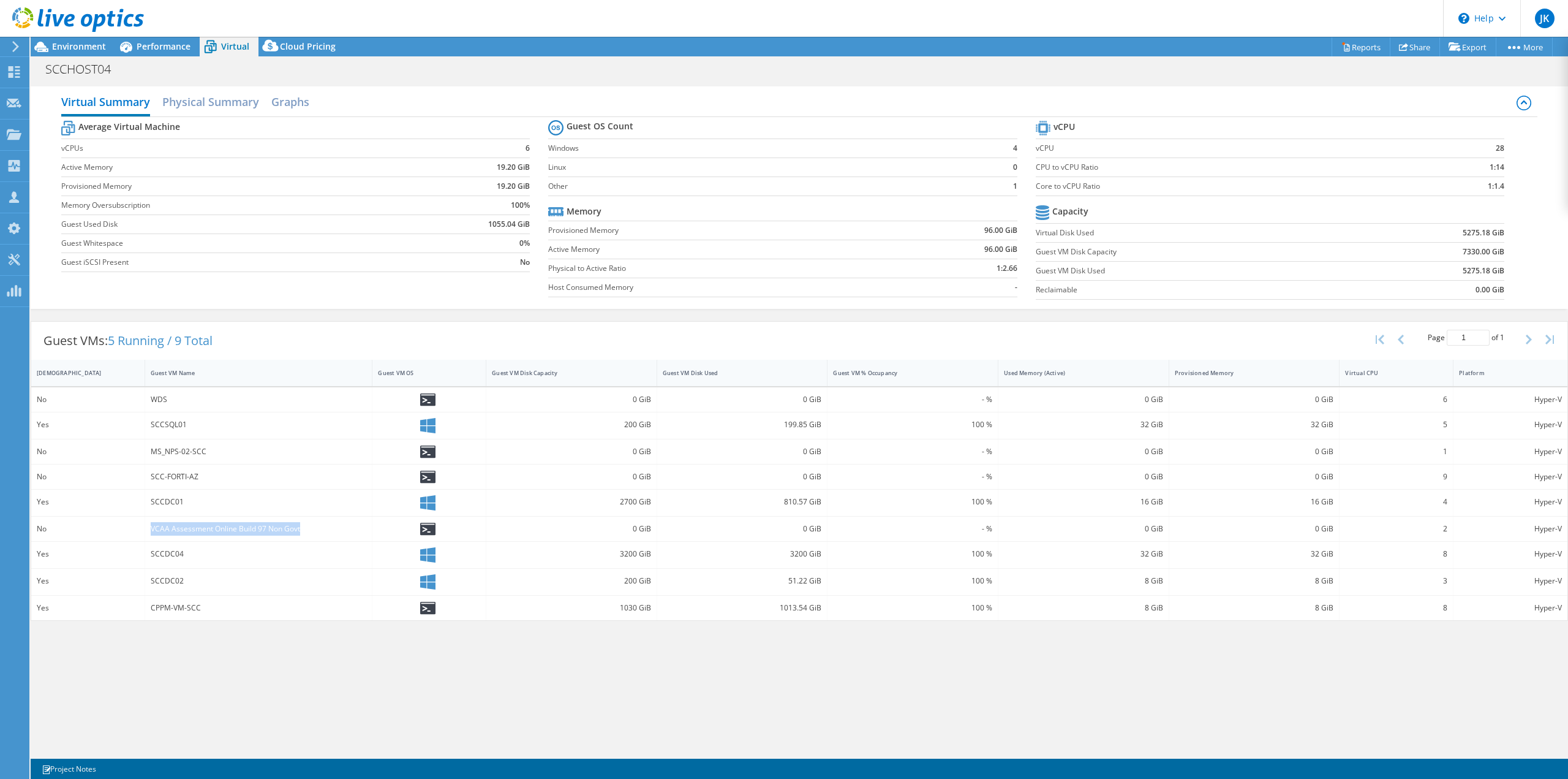
drag, startPoint x: 311, startPoint y: 531, endPoint x: 139, endPoint y: 525, distance: 172.1
click at [139, 525] on div "No VCAA Assessment Online Build 97 Non Govt 0 GiB 0 GiB - % 0 GiB 0 GiB 2 Hyper…" at bounding box center [799, 529] width 1536 height 25
click at [164, 46] on span "Performance" at bounding box center [163, 46] width 54 height 12
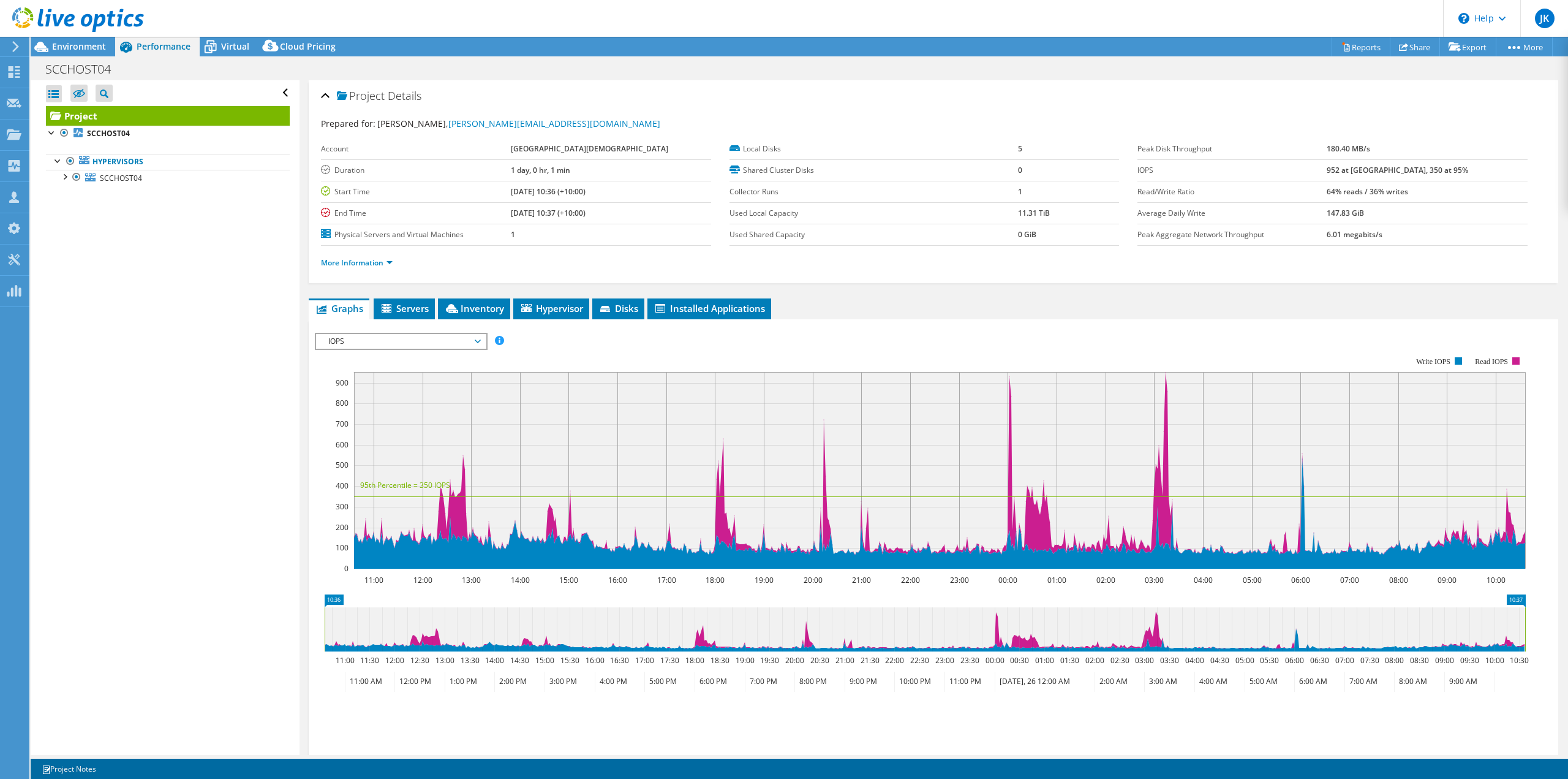
click at [388, 346] on span "IOPS" at bounding box center [401, 341] width 157 height 14
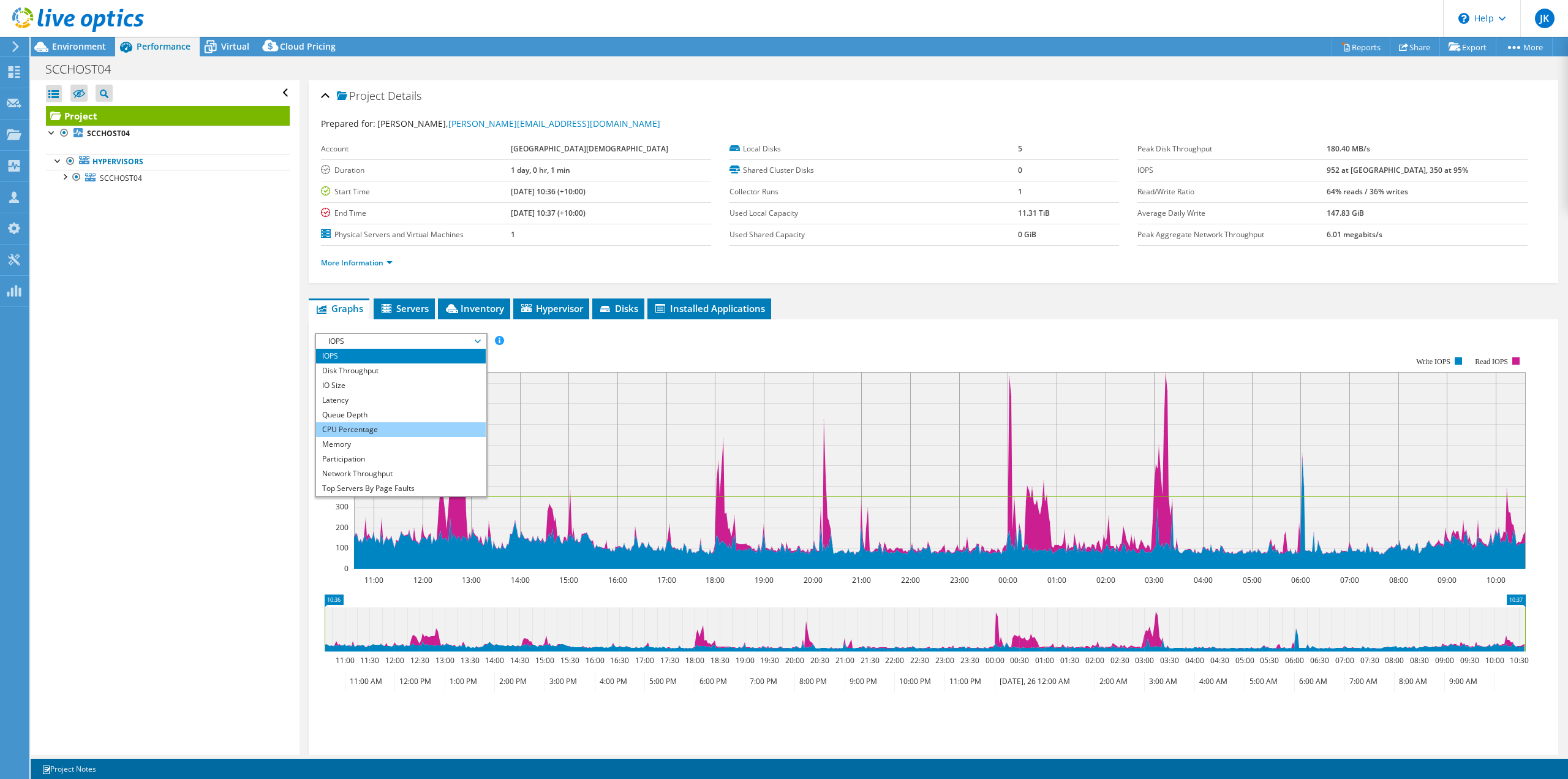
click at [377, 426] on li "CPU Percentage" at bounding box center [401, 429] width 170 height 14
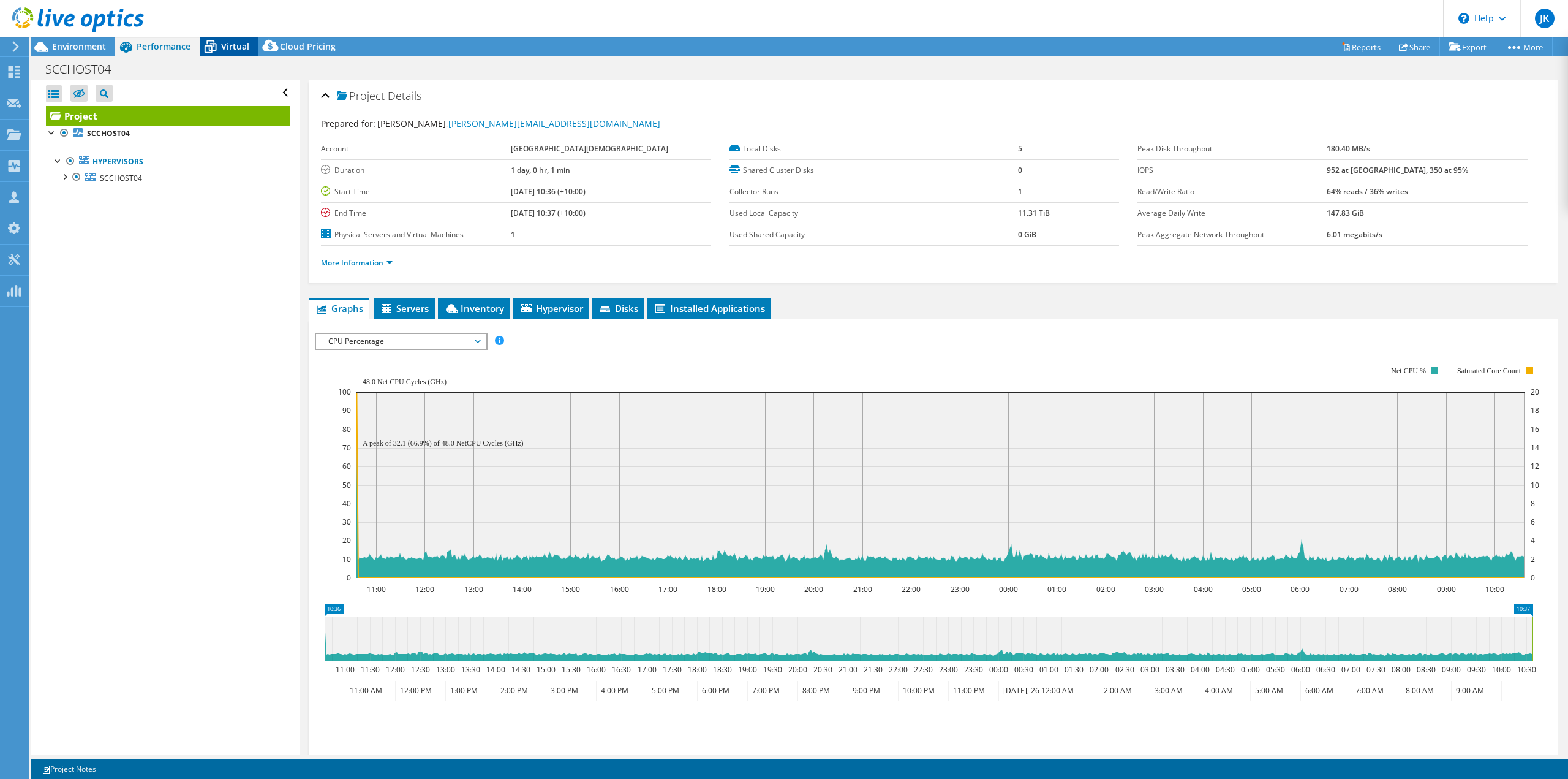
click at [241, 52] on span "Virtual" at bounding box center [235, 46] width 28 height 12
